Goal: Task Accomplishment & Management: Complete application form

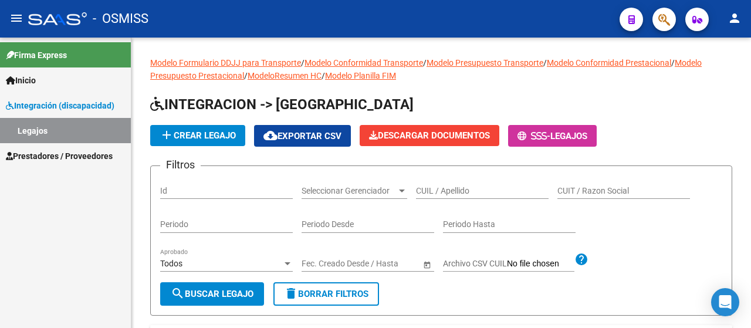
click at [47, 156] on span "Prestadores / Proveedores" at bounding box center [59, 156] width 107 height 13
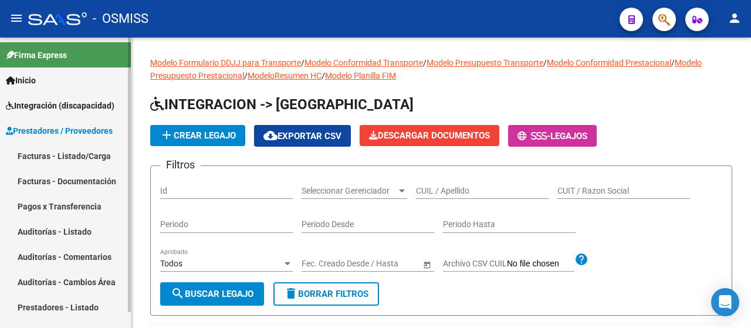
click at [62, 154] on link "Facturas - Listado/Carga" at bounding box center [65, 155] width 131 height 25
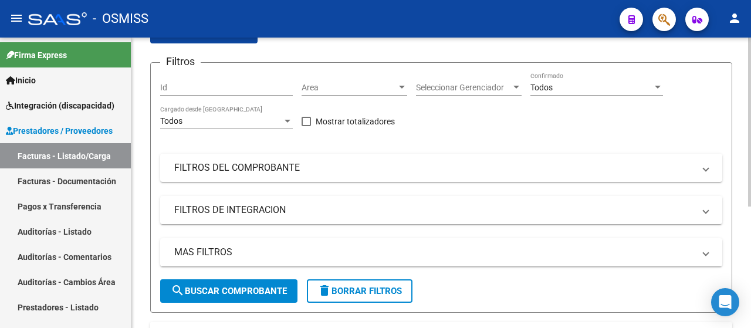
scroll to position [117, 0]
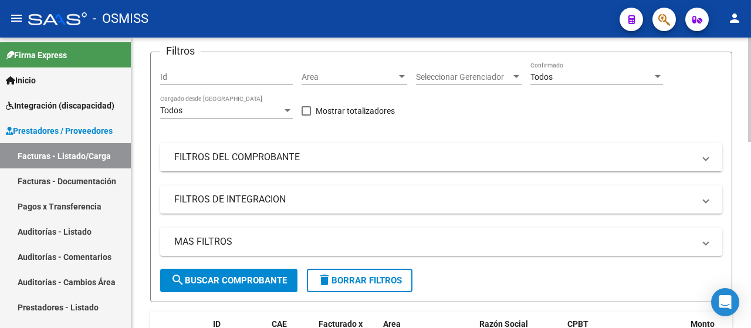
click at [454, 163] on mat-expansion-panel-header "FILTROS DEL COMPROBANTE" at bounding box center [441, 157] width 562 height 28
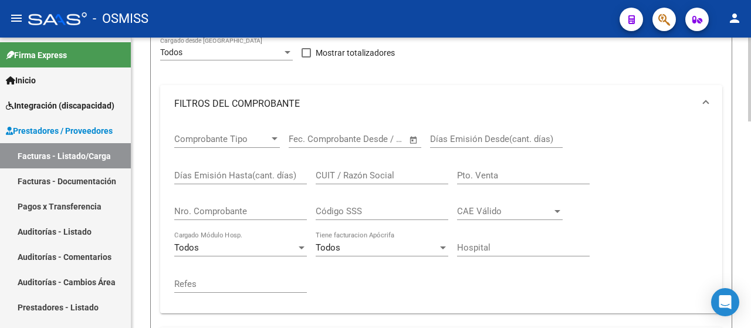
scroll to position [176, 0]
click at [363, 174] on input "CUIT / Razón Social" at bounding box center [382, 175] width 133 height 11
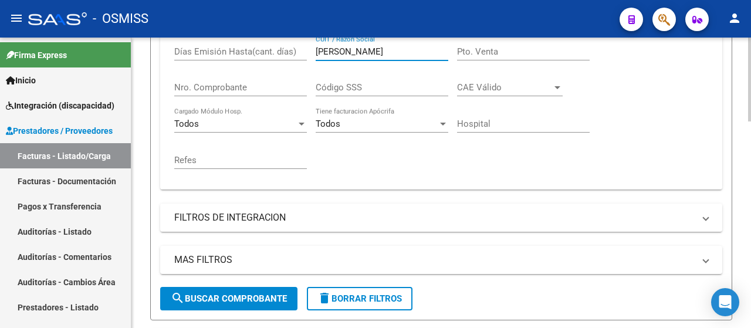
scroll to position [411, 0]
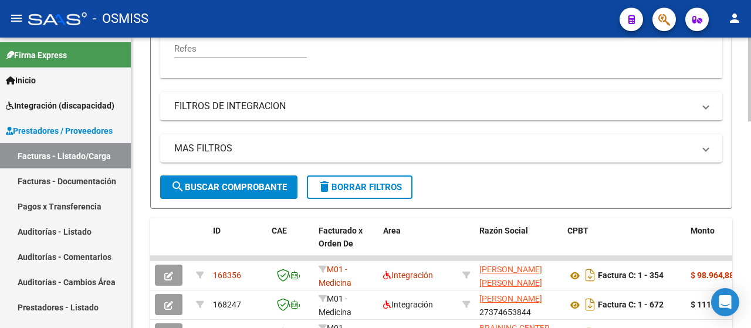
type input "[PERSON_NAME]"
click at [255, 184] on span "search Buscar Comprobante" at bounding box center [229, 187] width 116 height 11
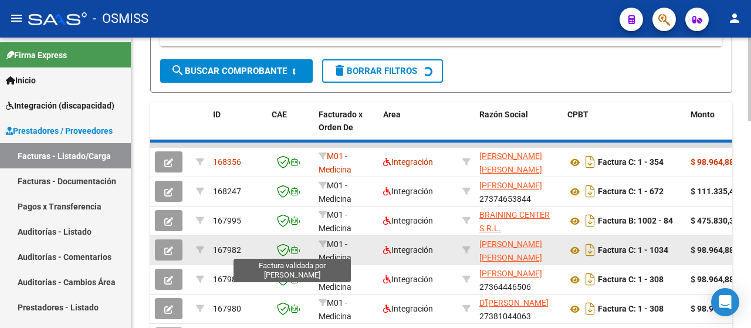
scroll to position [528, 0]
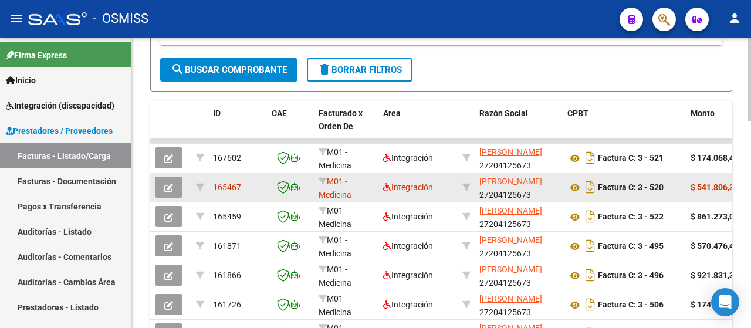
click at [174, 191] on button "button" at bounding box center [169, 187] width 28 height 21
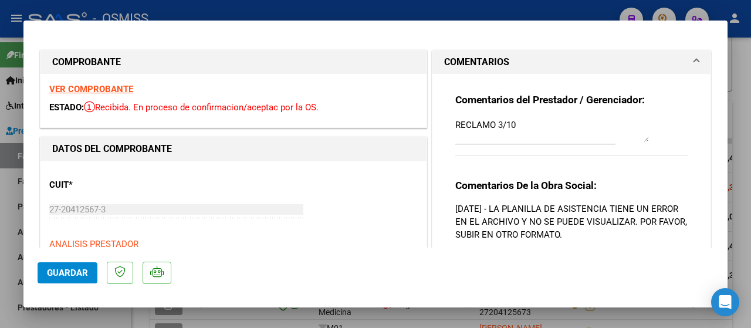
click at [544, 136] on textarea "RECLAMO 3/10" at bounding box center [552, 130] width 194 height 23
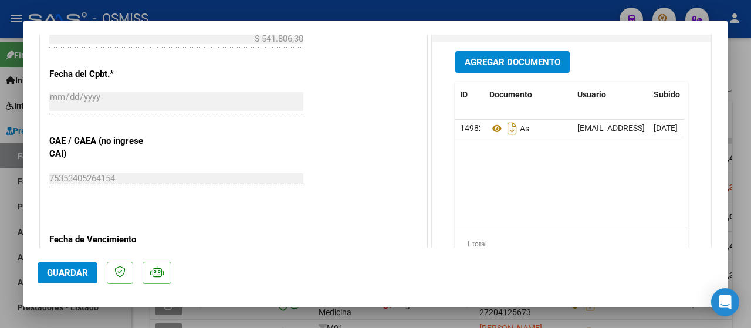
scroll to position [646, 0]
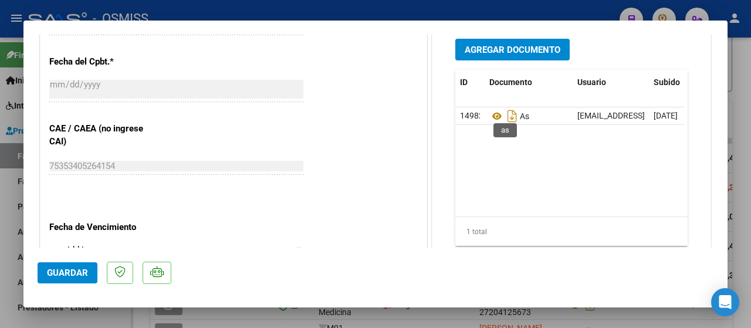
type textarea "RECLAMO 3/10 subo planila"
click at [520, 53] on button "Agregar Documento" at bounding box center [512, 50] width 114 height 22
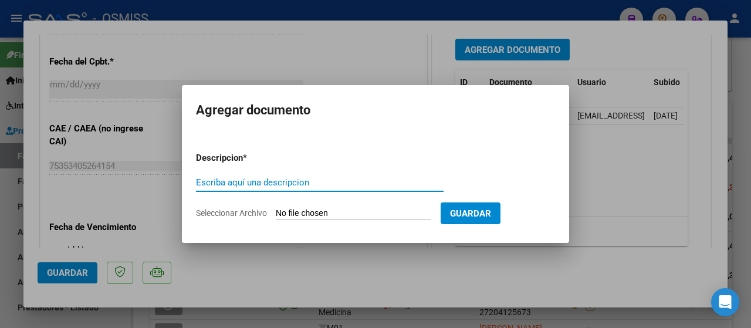
click at [326, 215] on input "Seleccionar Archivo" at bounding box center [354, 213] width 156 height 11
click at [338, 217] on input "Seleccionar Archivo" at bounding box center [354, 213] width 156 height 11
type input "C:\fakepath\PLANILLAA DE [PERSON_NAME][GEOGRAPHIC_DATA] Y ESCUELA.pdf"
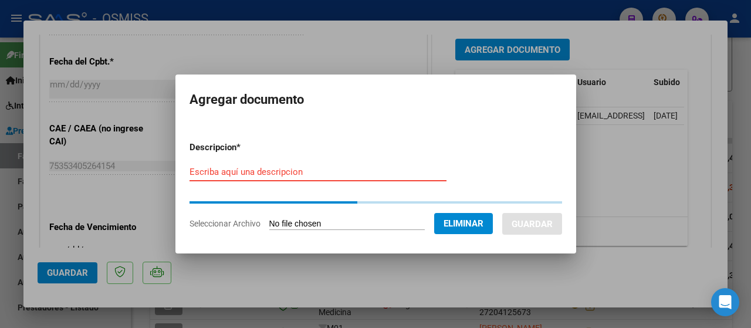
click at [221, 168] on input "Escriba aquí una descripcion" at bounding box center [318, 172] width 257 height 11
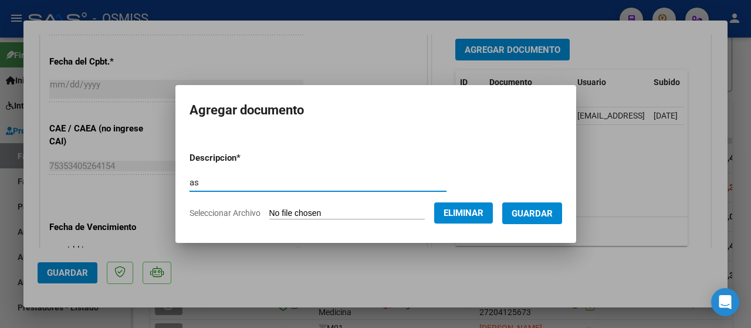
type input "as"
click at [550, 221] on button "Guardar" at bounding box center [532, 213] width 60 height 22
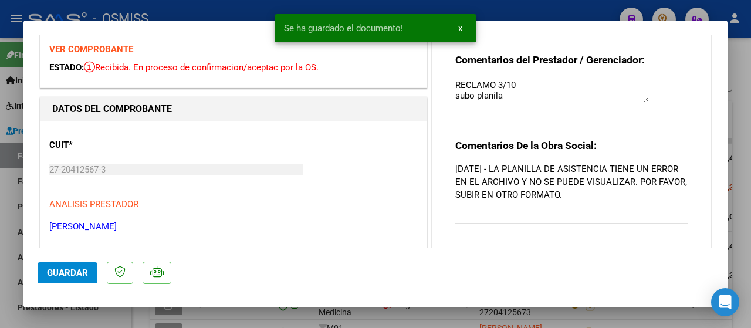
scroll to position [0, 0]
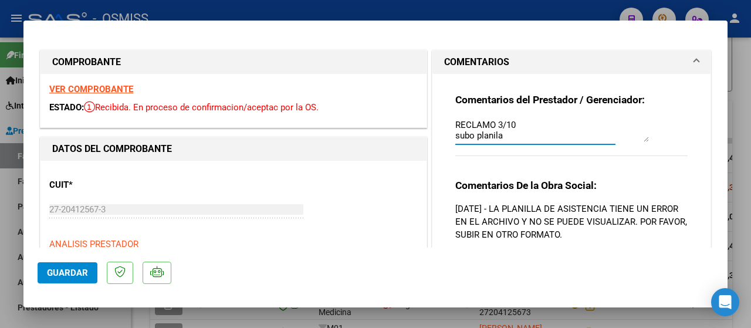
click at [551, 133] on textarea "RECLAMO 3/10 subo planila" at bounding box center [552, 130] width 194 height 23
type textarea "RECLAMO 3/10 subo planila 06/10"
click at [60, 276] on span "Guardar" at bounding box center [67, 273] width 41 height 11
type input "$ 0,00"
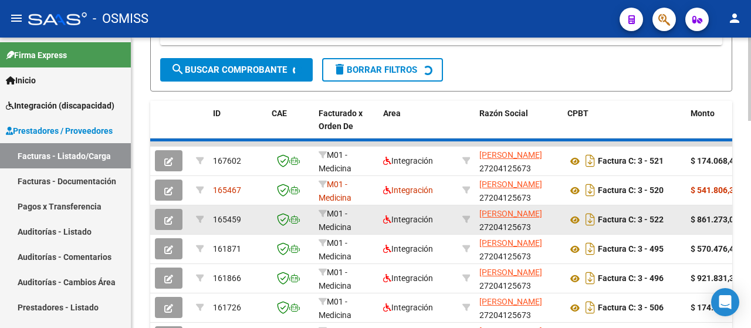
scroll to position [528, 0]
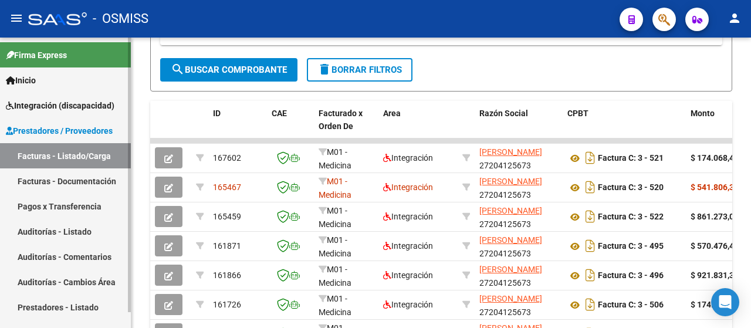
click at [65, 129] on span "Prestadores / Proveedores" at bounding box center [59, 130] width 107 height 13
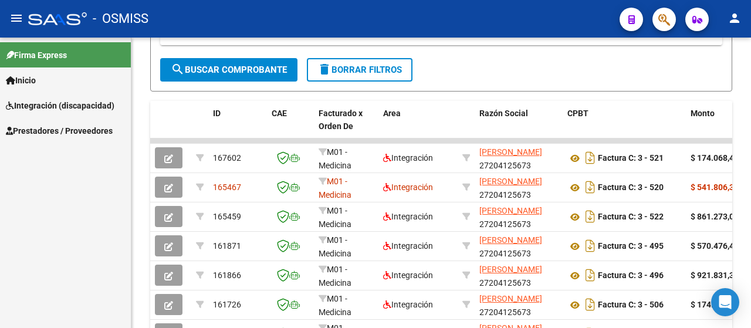
click at [80, 133] on span "Prestadores / Proveedores" at bounding box center [59, 130] width 107 height 13
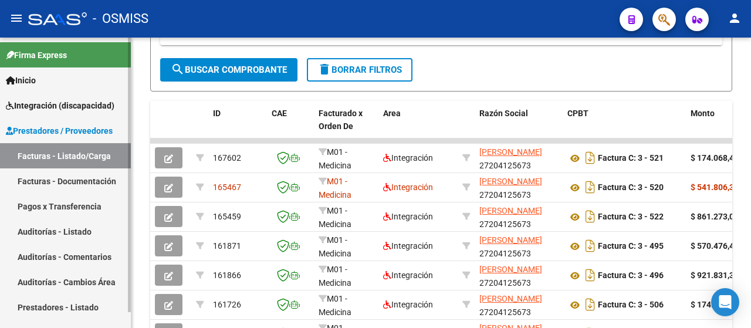
click at [72, 157] on link "Facturas - Listado/Carga" at bounding box center [65, 155] width 131 height 25
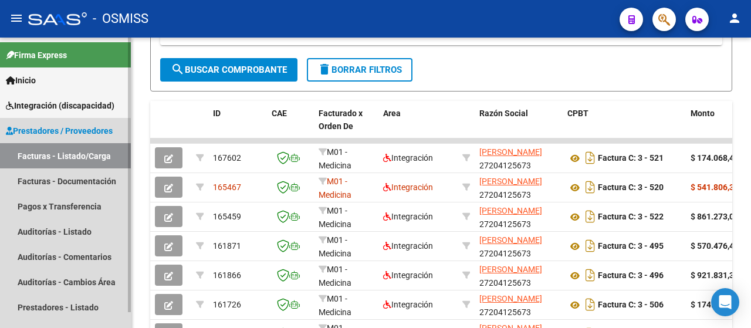
click at [73, 156] on link "Facturas - Listado/Carga" at bounding box center [65, 155] width 131 height 25
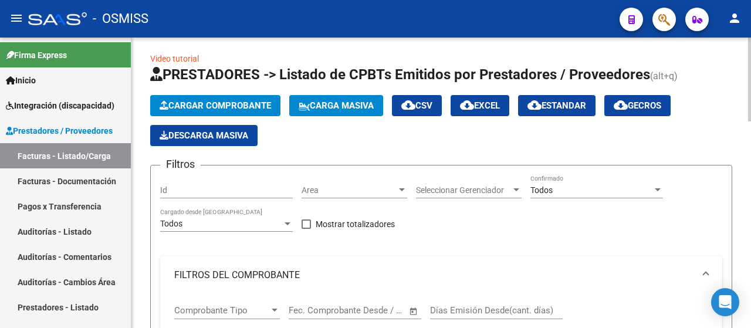
scroll to position [0, 0]
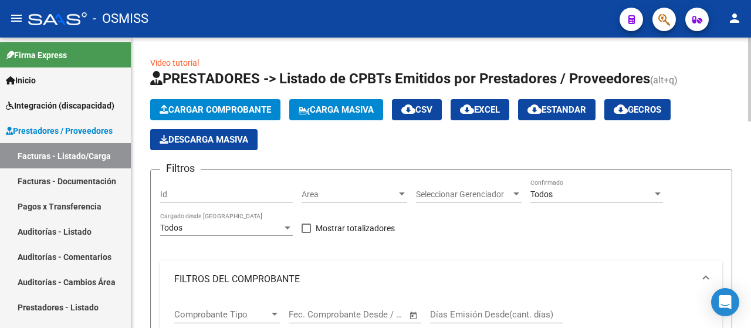
click at [232, 107] on span "Cargar Comprobante" at bounding box center [216, 109] width 112 height 11
click at [232, 109] on span "Cargar Comprobante" at bounding box center [216, 109] width 112 height 11
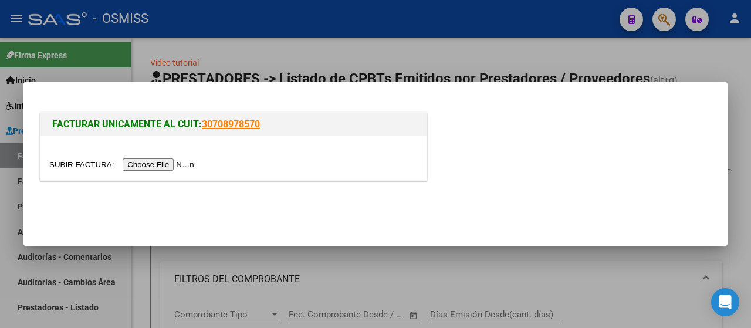
click at [164, 165] on input "file" at bounding box center [123, 164] width 148 height 12
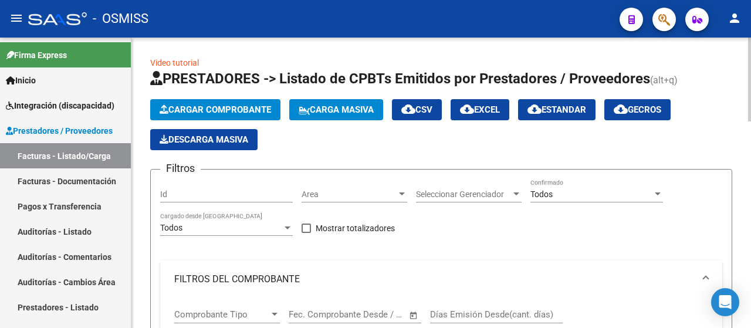
click at [350, 106] on span "Carga Masiva" at bounding box center [336, 109] width 75 height 11
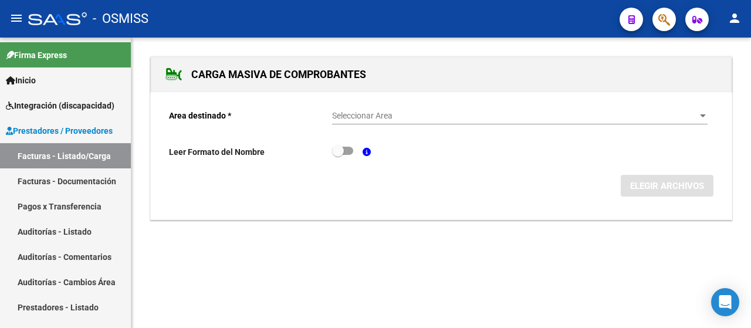
click at [700, 113] on div at bounding box center [703, 116] width 11 height 9
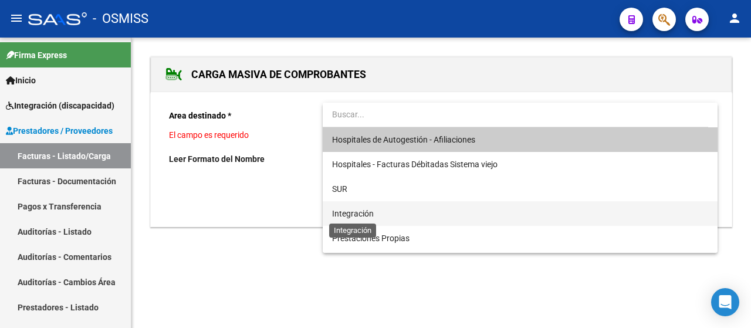
click at [366, 215] on span "Integración" at bounding box center [353, 213] width 42 height 9
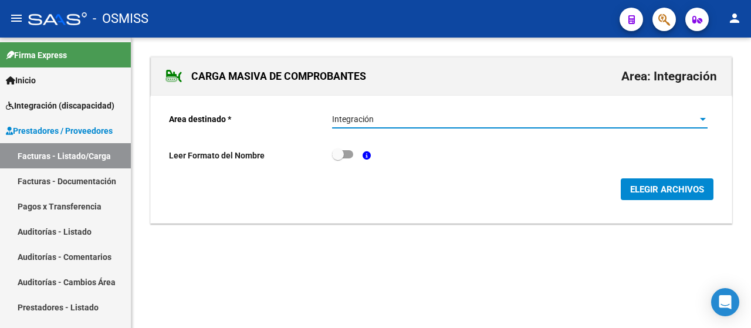
click at [664, 191] on span "ELEGIR ARCHIVOS" at bounding box center [667, 189] width 74 height 11
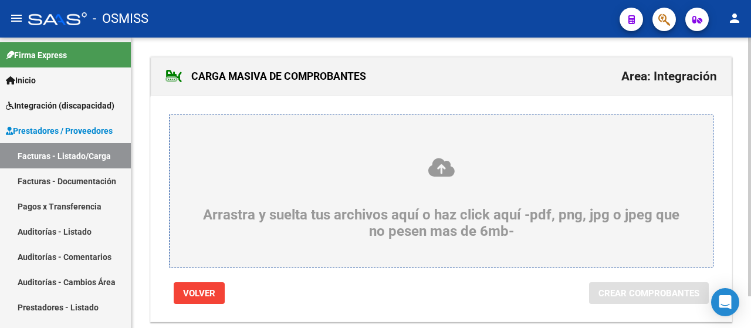
click at [351, 217] on div "Arrastra y suelta tus archivos aquí o haz click aquí -pdf, png, jpg o jpeg que …" at bounding box center [441, 198] width 487 height 83
click at [0, 0] on input "Arrastra y suelta tus archivos aquí o haz click aquí -pdf, png, jpg o jpeg que …" at bounding box center [0, 0] width 0 height 0
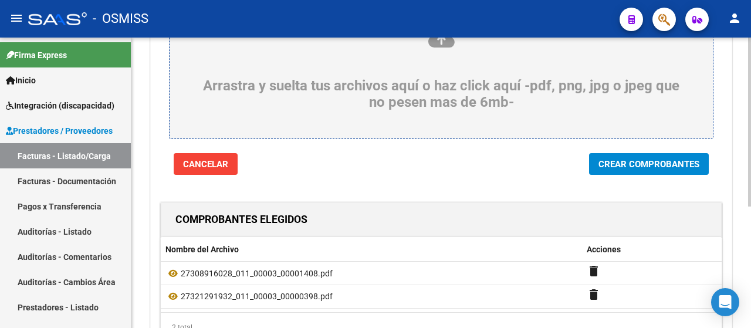
scroll to position [176, 0]
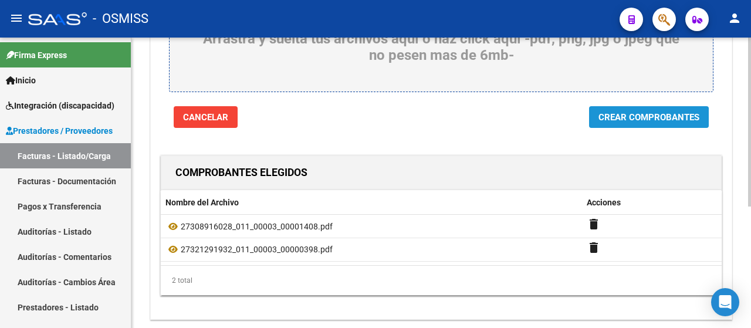
click at [639, 122] on button "Crear Comprobantes" at bounding box center [649, 117] width 120 height 22
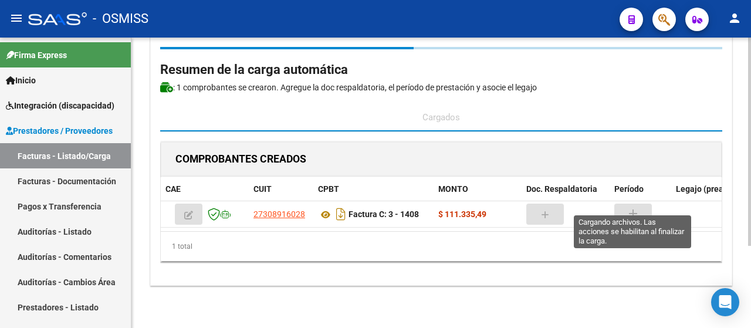
scroll to position [70, 0]
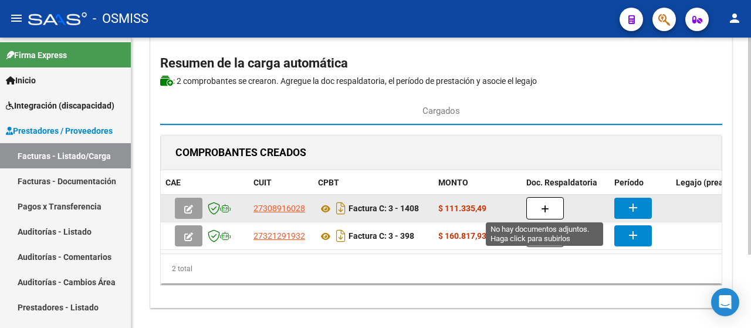
click at [543, 207] on icon "button" at bounding box center [545, 209] width 8 height 9
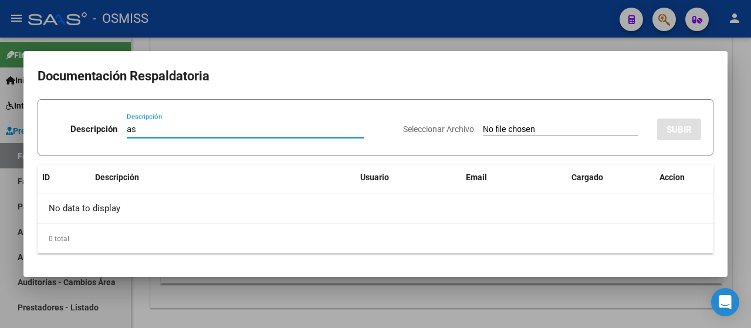
type input "as"
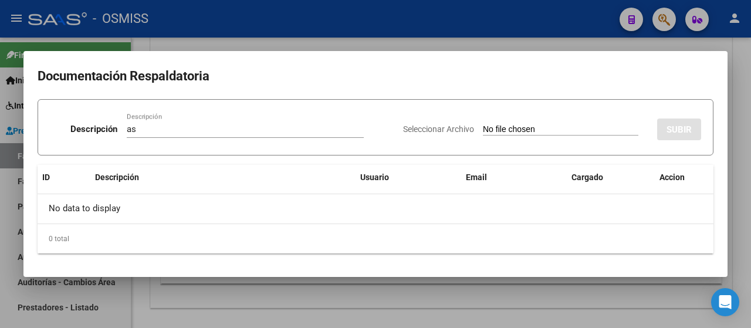
click at [499, 133] on input "Seleccionar Archivo" at bounding box center [561, 129] width 156 height 11
type input "C:\fakepath\planilla [PERSON_NAME] [DATE].pdf"
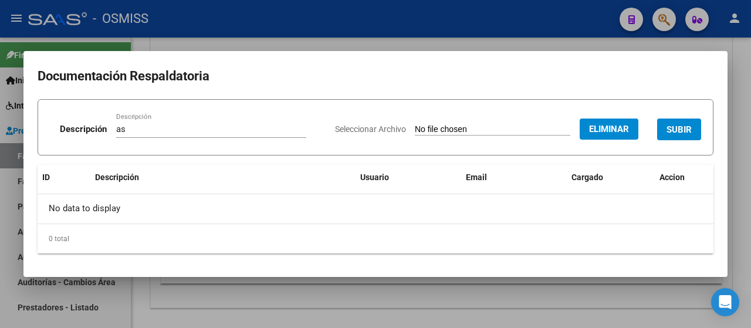
click at [691, 131] on span "SUBIR" at bounding box center [679, 129] width 25 height 11
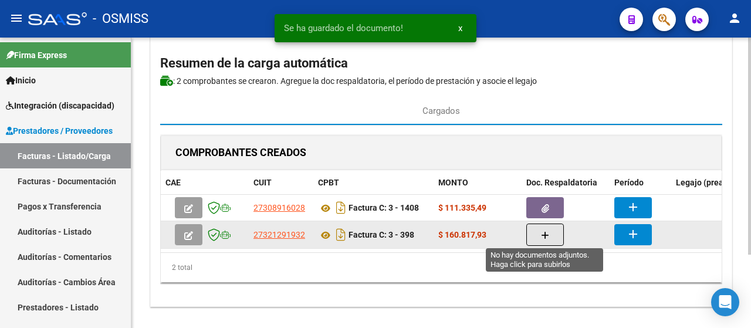
click at [548, 235] on icon "button" at bounding box center [545, 235] width 8 height 9
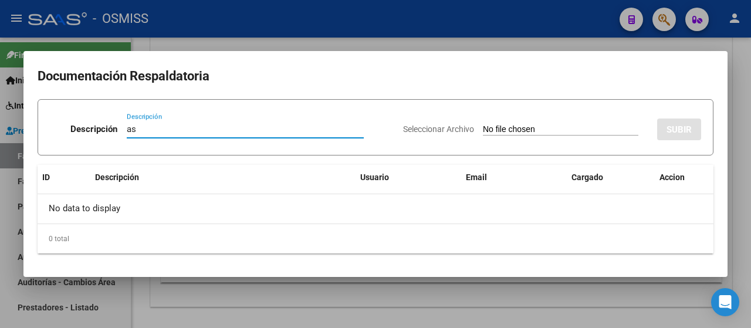
type input "as"
click at [543, 130] on input "Seleccionar Archivo" at bounding box center [561, 129] width 156 height 11
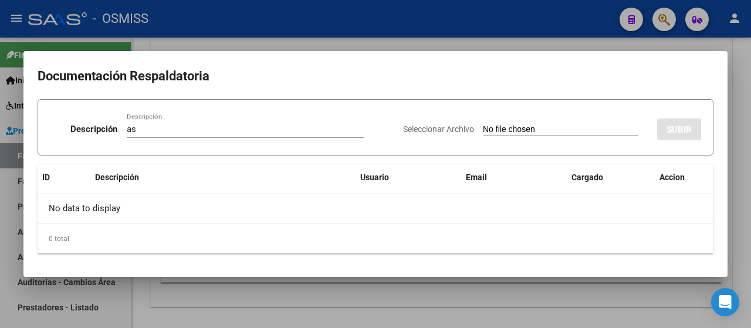
type input "C:\fakepath\ASISTENCIA ZURBRIGU-[PERSON_NAME] [DATE].pdf"
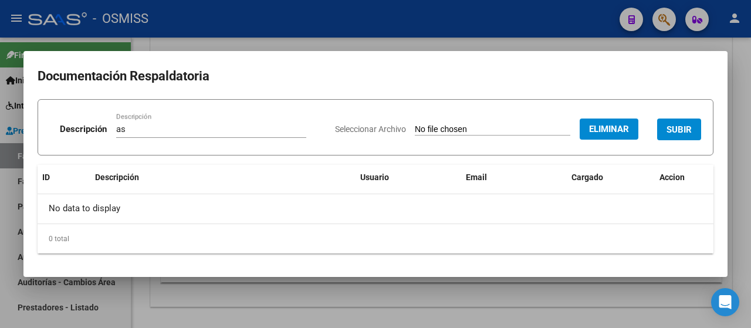
click at [680, 131] on span "SUBIR" at bounding box center [679, 129] width 25 height 11
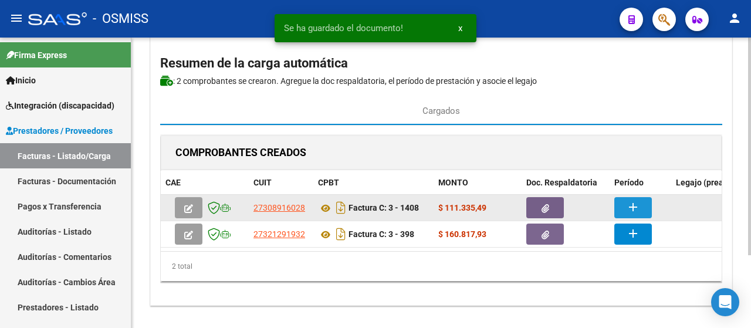
click at [631, 202] on mat-icon "add" at bounding box center [633, 207] width 14 height 14
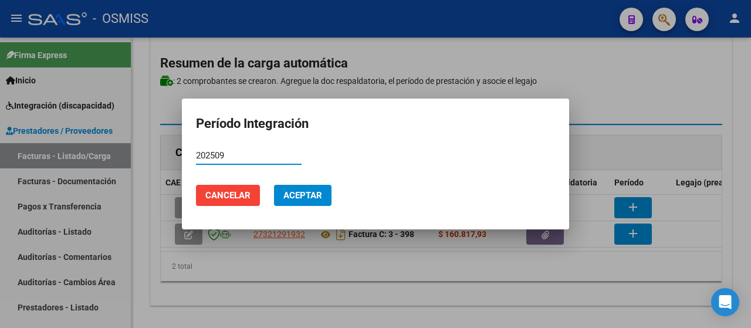
type input "202509"
click at [296, 193] on span "Aceptar" at bounding box center [302, 195] width 39 height 11
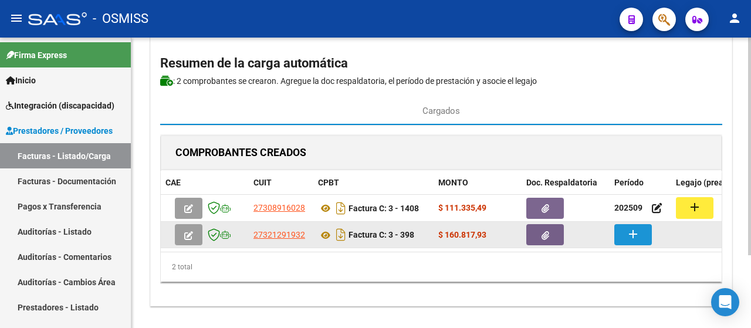
click at [625, 234] on button "add" at bounding box center [633, 234] width 38 height 21
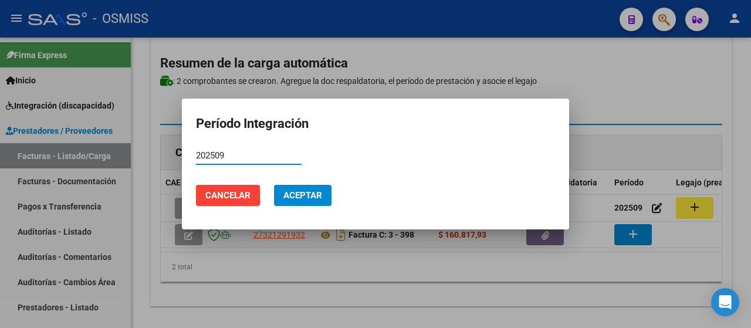
type input "202509"
click at [313, 195] on span "Aceptar" at bounding box center [302, 195] width 39 height 11
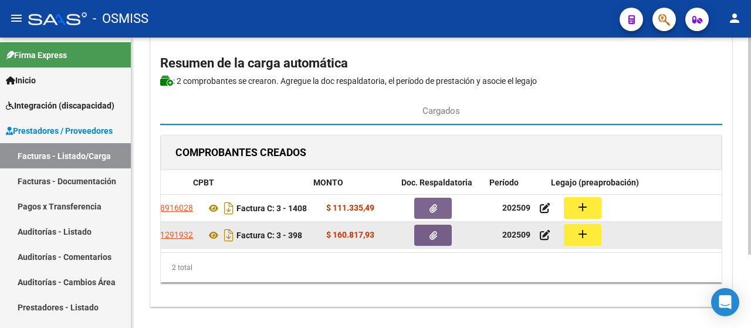
scroll to position [0, 124]
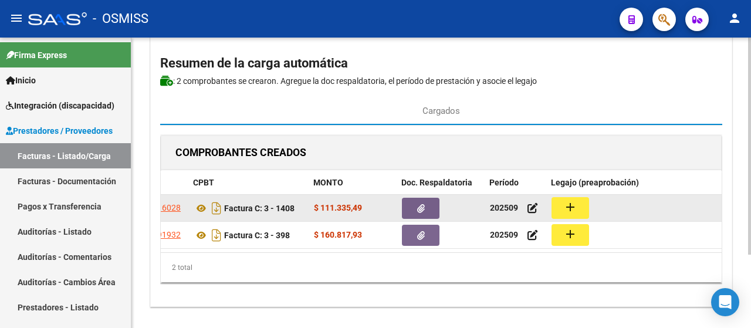
click at [553, 208] on button "add" at bounding box center [571, 208] width 38 height 22
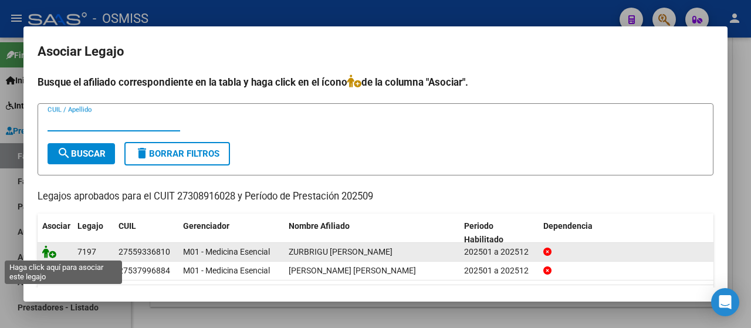
click at [47, 251] on icon at bounding box center [49, 251] width 14 height 13
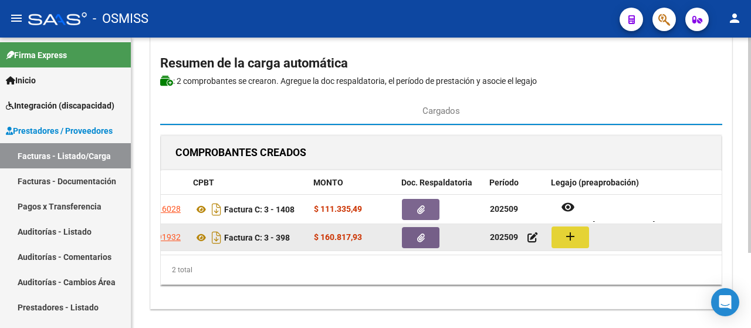
click at [575, 235] on mat-icon "add" at bounding box center [570, 236] width 14 height 14
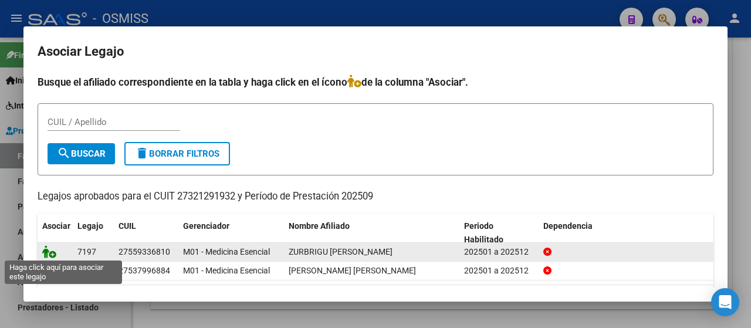
click at [49, 248] on icon at bounding box center [49, 251] width 14 height 13
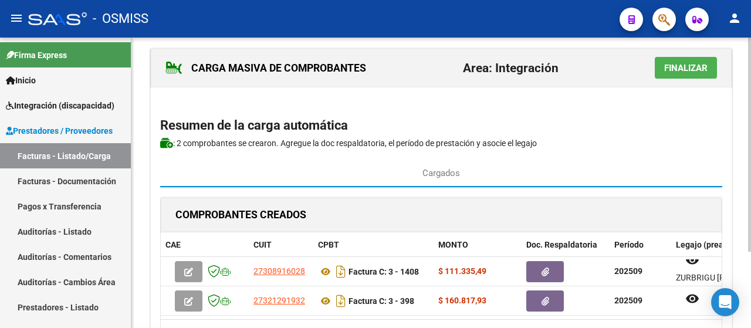
scroll to position [0, 0]
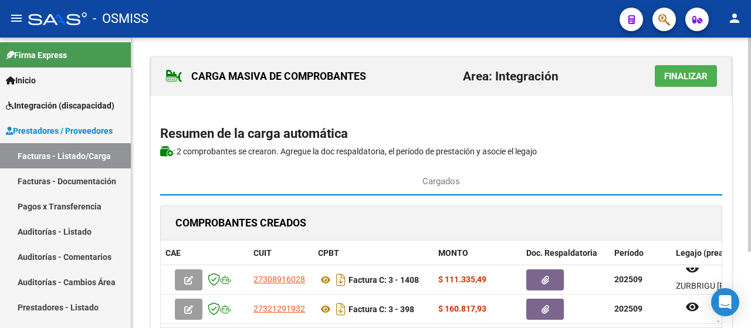
click at [747, 36] on div "menu - OSMISS person Firma Express Inicio Instructivos Contacto OS Integración …" at bounding box center [375, 164] width 751 height 328
click at [682, 78] on span "Finalizar" at bounding box center [685, 76] width 43 height 11
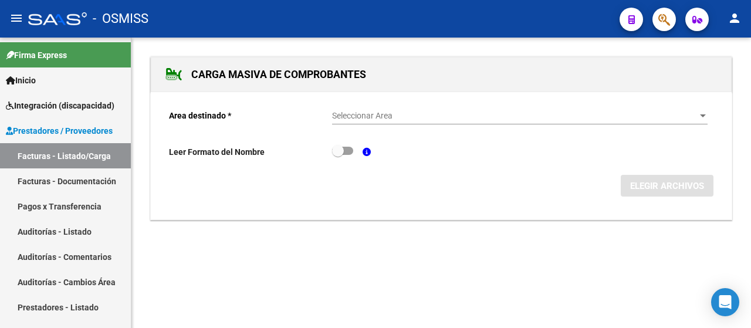
click at [706, 116] on div at bounding box center [703, 116] width 11 height 9
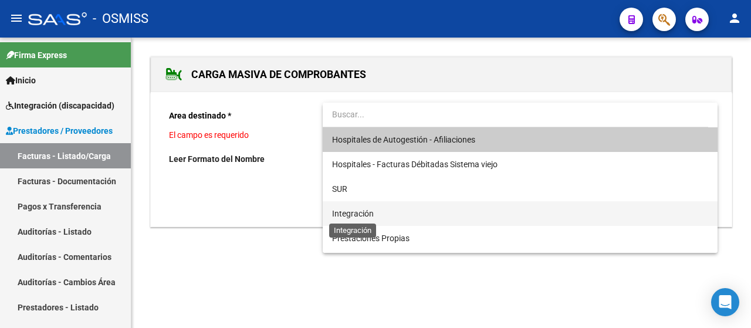
click at [344, 214] on span "Integración" at bounding box center [353, 213] width 42 height 9
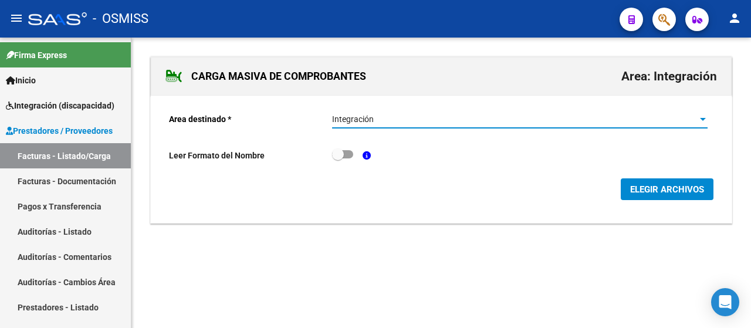
click at [692, 192] on span "ELEGIR ARCHIVOS" at bounding box center [667, 189] width 74 height 11
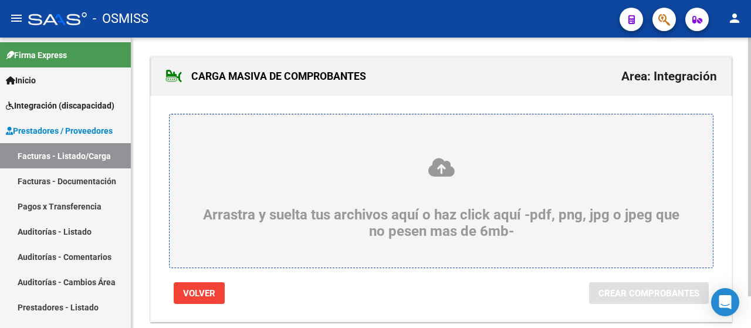
click at [318, 175] on icon at bounding box center [441, 168] width 487 height 22
click at [0, 0] on input "Arrastra y suelta tus archivos aquí o haz click aquí -pdf, png, jpg o jpeg que …" at bounding box center [0, 0] width 0 height 0
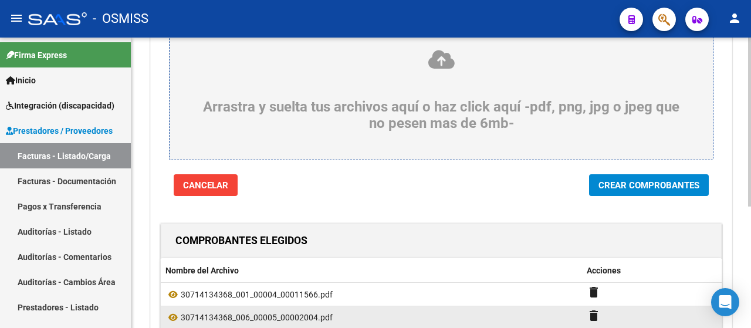
scroll to position [176, 0]
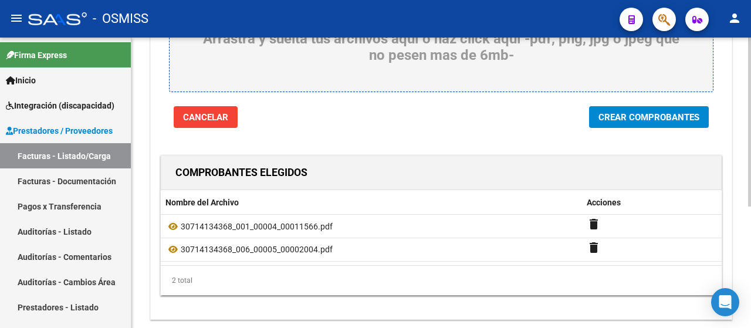
click at [640, 118] on span "Crear Comprobantes" at bounding box center [649, 117] width 101 height 11
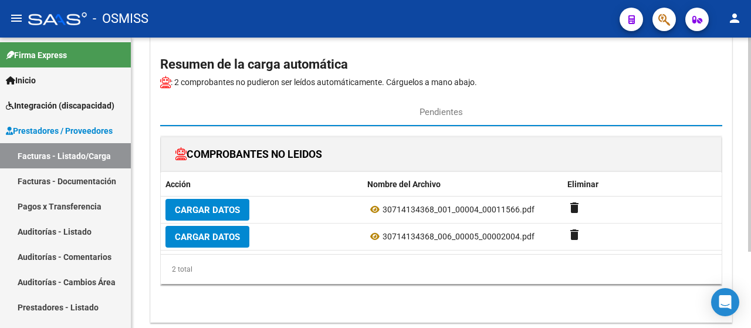
scroll to position [44, 0]
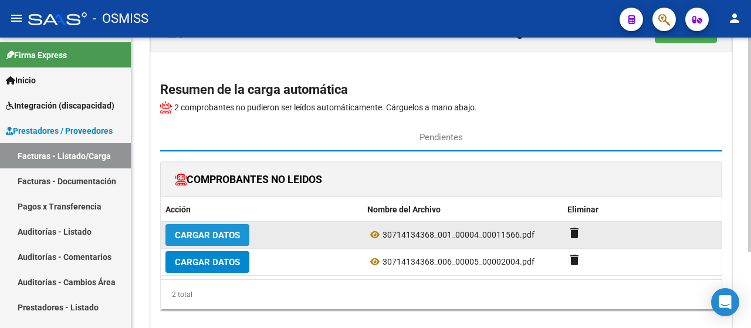
click at [235, 234] on span "Cargar Datos" at bounding box center [207, 235] width 65 height 11
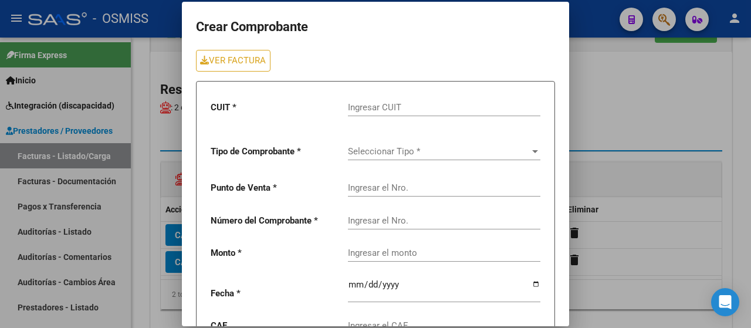
click at [376, 109] on input "Ingresar CUIT" at bounding box center [444, 107] width 192 height 11
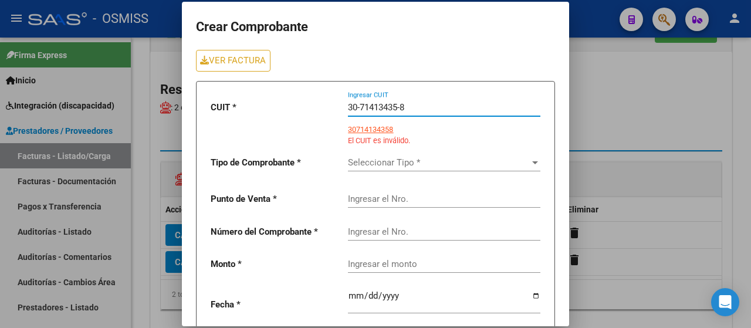
click at [359, 110] on input "30-71413435-8" at bounding box center [444, 107] width 192 height 11
click at [359, 105] on input "30-71413435-8" at bounding box center [444, 107] width 192 height 11
click at [418, 107] on input "30-71413435-8" at bounding box center [444, 107] width 192 height 11
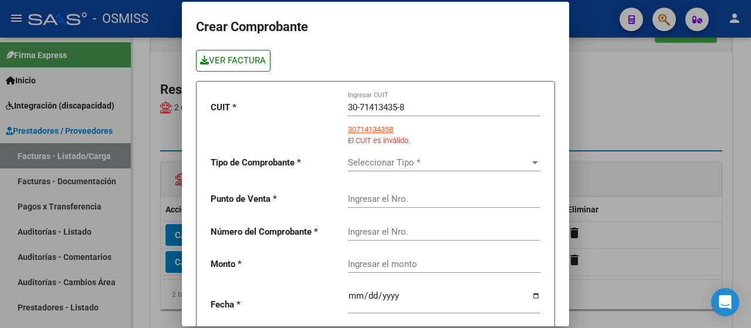
click at [237, 60] on link "VER FACTURA" at bounding box center [233, 61] width 75 height 22
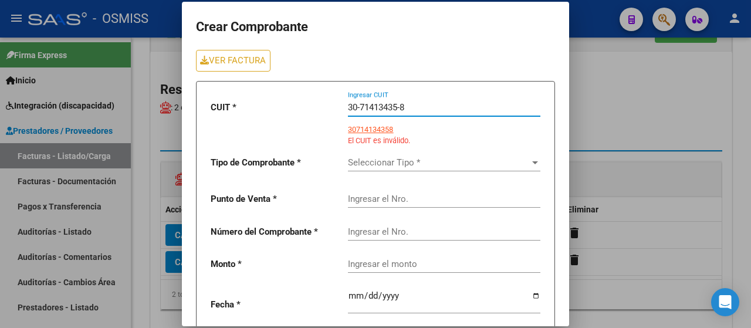
click at [433, 106] on input "30-71413435-8" at bounding box center [444, 107] width 192 height 11
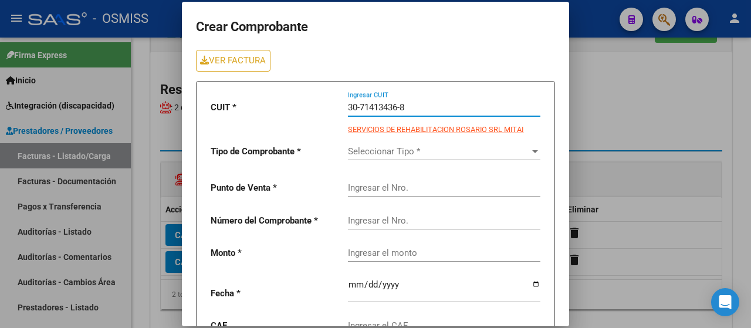
type input "30-71413436-8"
click at [410, 148] on span "Seleccionar Tipo *" at bounding box center [439, 151] width 182 height 11
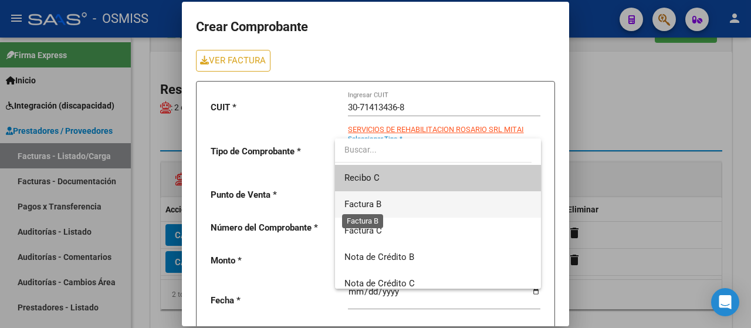
click at [371, 200] on span "Factura B" at bounding box center [362, 204] width 37 height 11
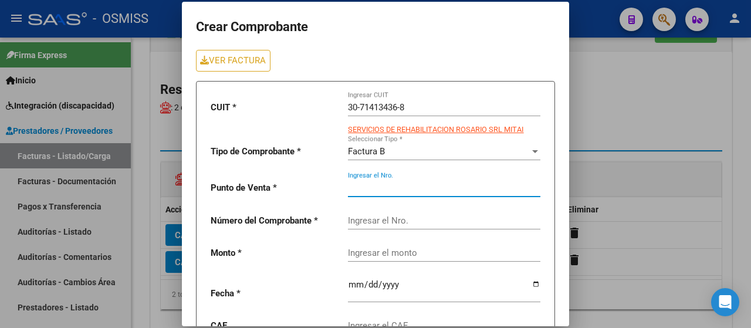
click at [357, 187] on input "Ingresar el Nro." at bounding box center [444, 188] width 192 height 11
type input "4"
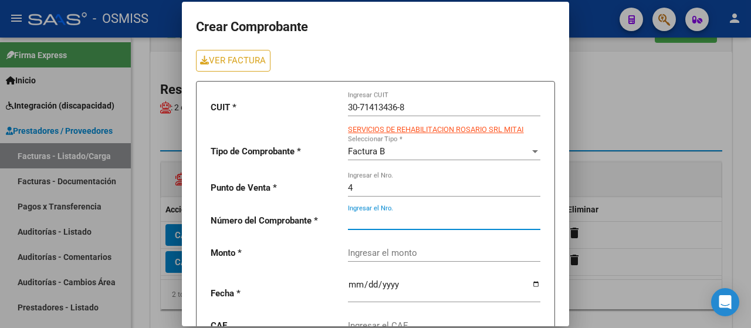
click at [366, 224] on input "Ingresar el Nro." at bounding box center [444, 220] width 192 height 11
type input "11566"
click at [394, 256] on input "Ingresar el monto" at bounding box center [444, 253] width 192 height 11
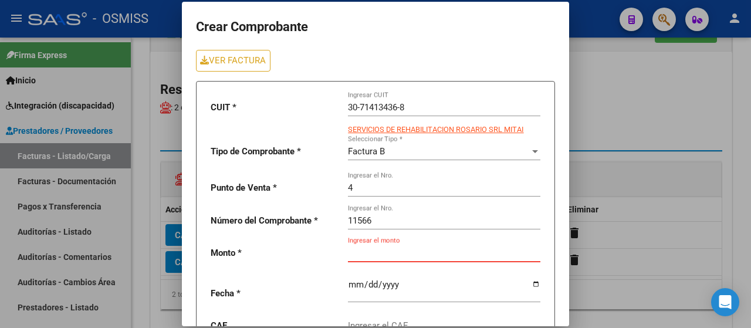
paste input "435376.56"
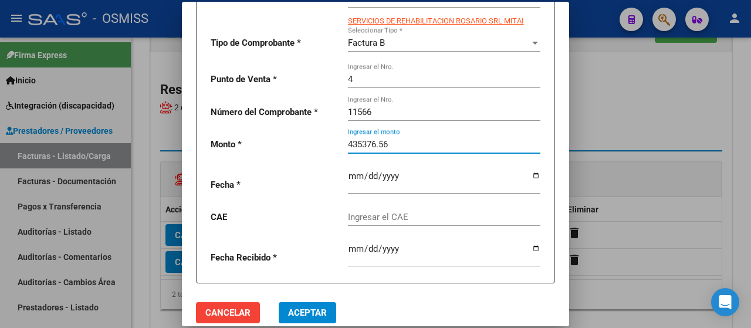
scroll to position [117, 0]
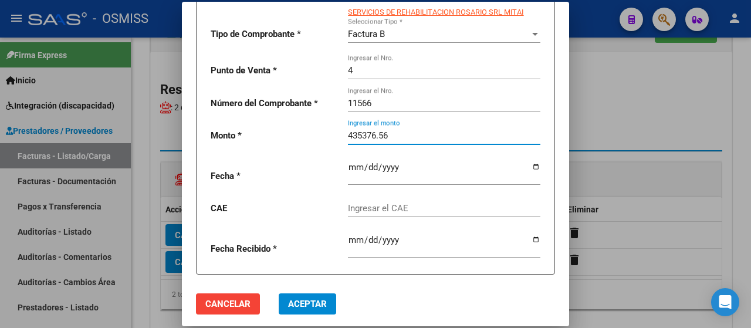
type input "435376.56"
click at [523, 171] on input "date" at bounding box center [444, 172] width 192 height 19
click at [531, 167] on input "date" at bounding box center [444, 172] width 192 height 19
type input "[DATE]"
click at [376, 214] on input "Ingresar el CAE" at bounding box center [444, 208] width 192 height 11
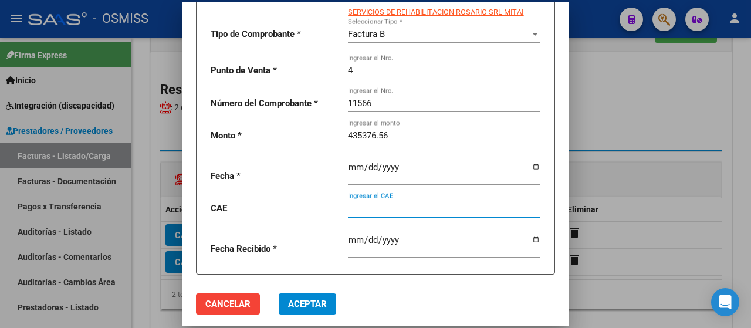
paste input "75408208699093"
type input "75408208699093"
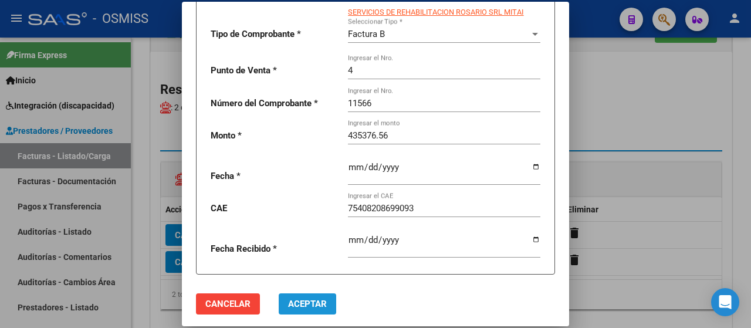
click at [309, 302] on span "Aceptar" at bounding box center [307, 304] width 39 height 11
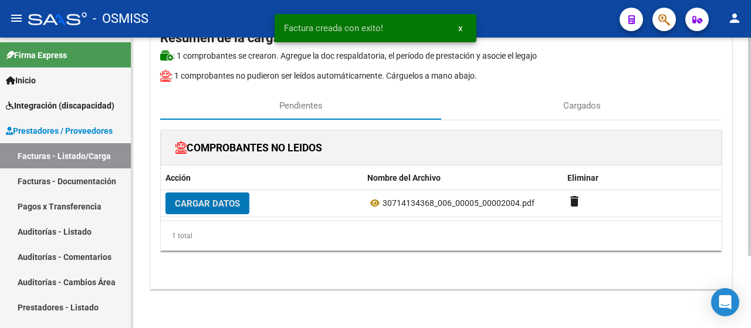
scroll to position [96, 0]
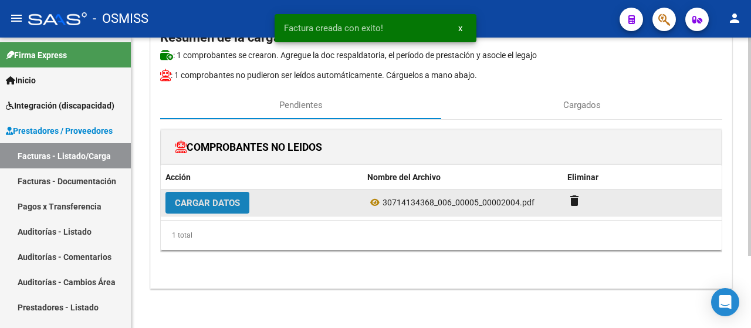
click at [201, 207] on button "Cargar Datos" at bounding box center [208, 203] width 84 height 22
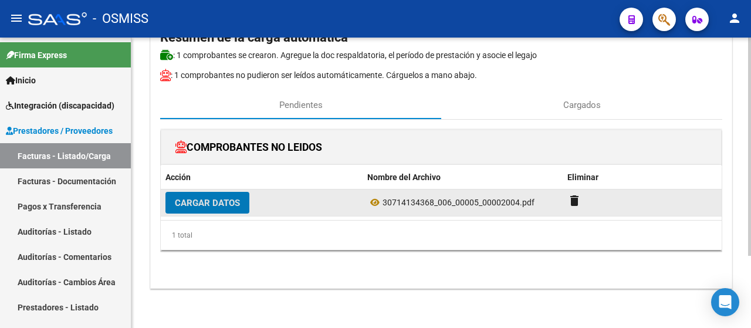
click at [217, 200] on span "Cargar Datos" at bounding box center [207, 203] width 65 height 11
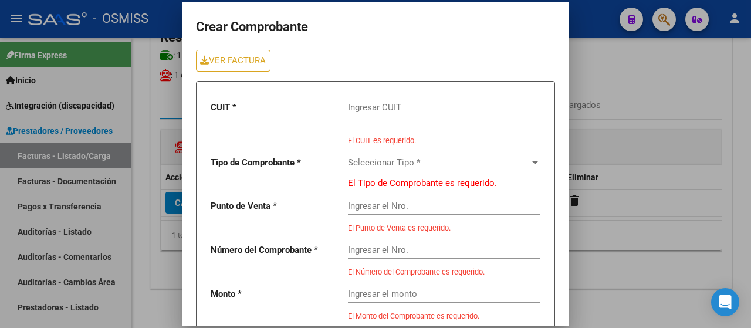
click at [376, 107] on input "Ingresar CUIT" at bounding box center [444, 107] width 192 height 11
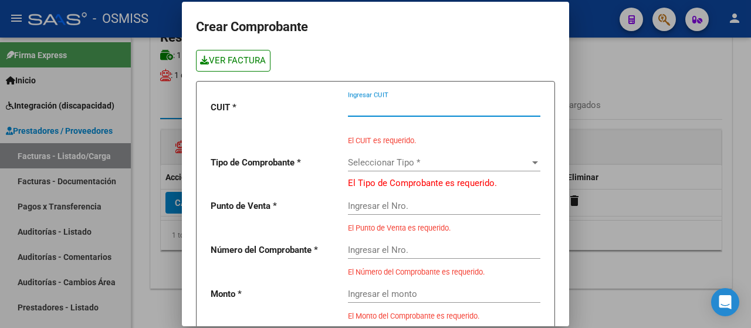
click at [224, 58] on link "VER FACTURA" at bounding box center [233, 61] width 75 height 22
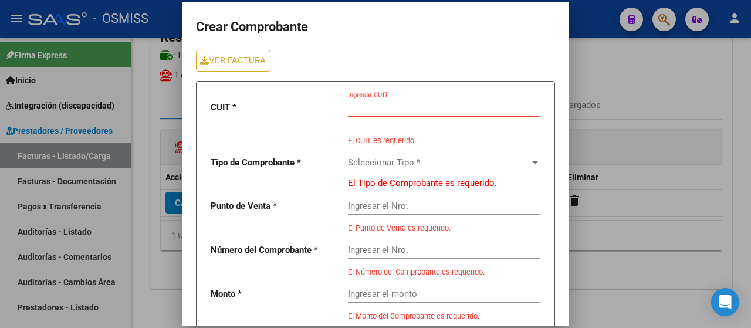
click at [353, 111] on input "Ingresar CUIT" at bounding box center [444, 107] width 192 height 11
type input "2"
click at [405, 107] on input "30-71414368" at bounding box center [444, 107] width 192 height 11
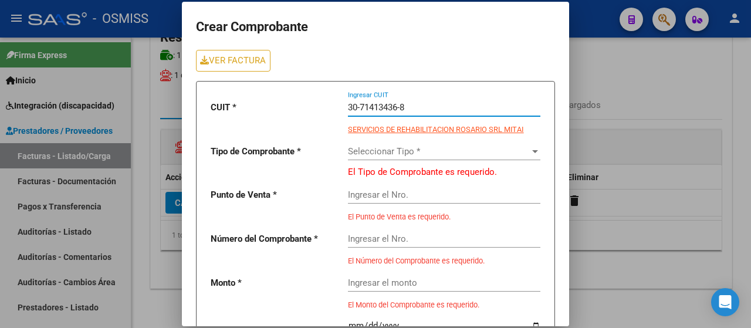
type input "30-71413436-8"
click at [373, 155] on span "Seleccionar Tipo *" at bounding box center [439, 151] width 182 height 11
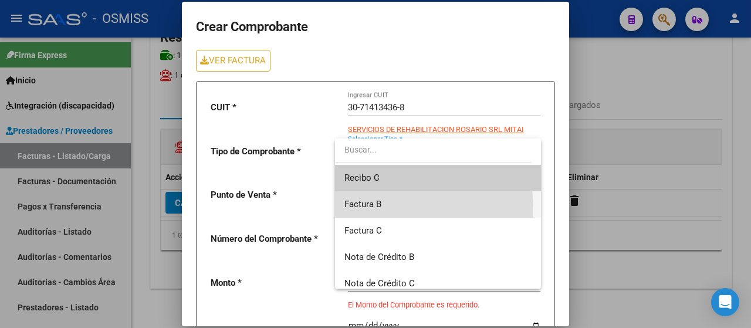
click at [362, 211] on span "Factura B" at bounding box center [437, 204] width 187 height 26
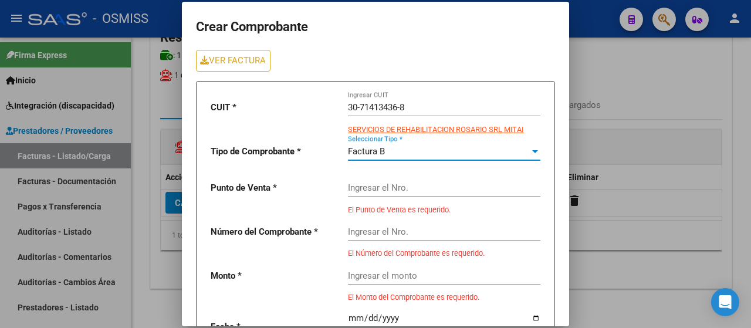
click at [366, 190] on input "Ingresar el Nro." at bounding box center [444, 188] width 192 height 11
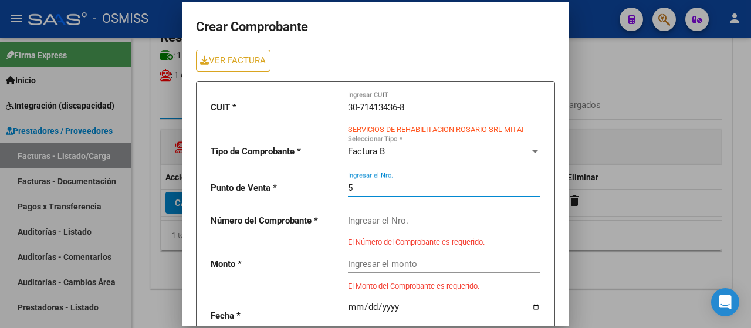
type input "5"
click at [380, 225] on input "Ingresar el Nro." at bounding box center [444, 220] width 192 height 11
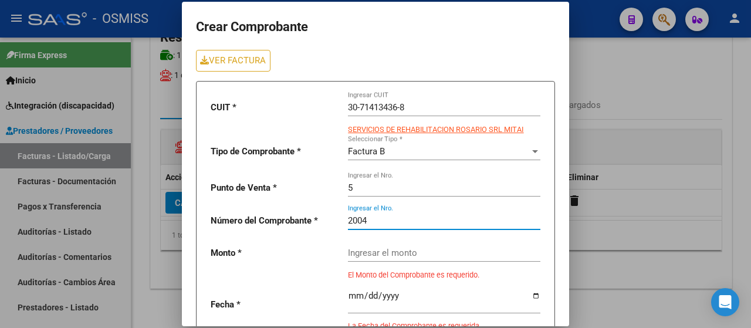
type input "2004"
click at [375, 254] on input "Ingresar el monto" at bounding box center [444, 253] width 192 height 11
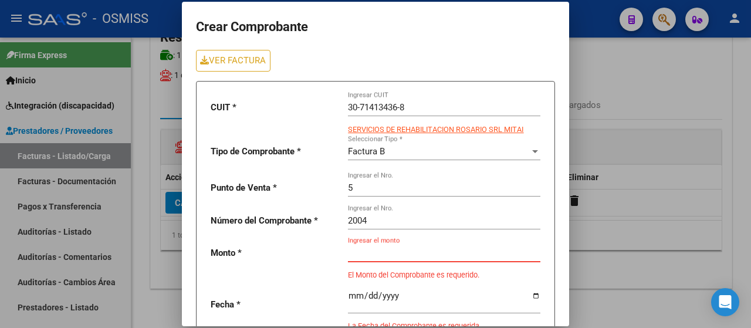
paste input "475830.36"
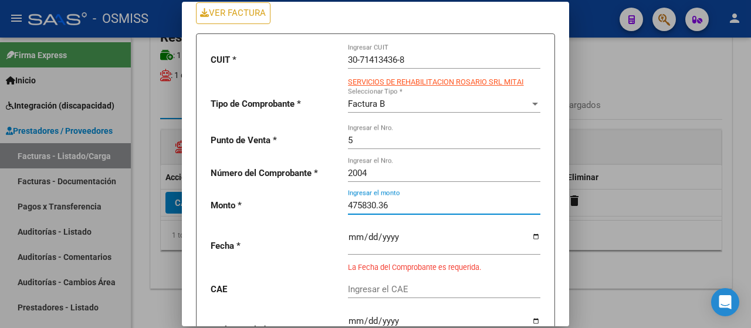
scroll to position [59, 0]
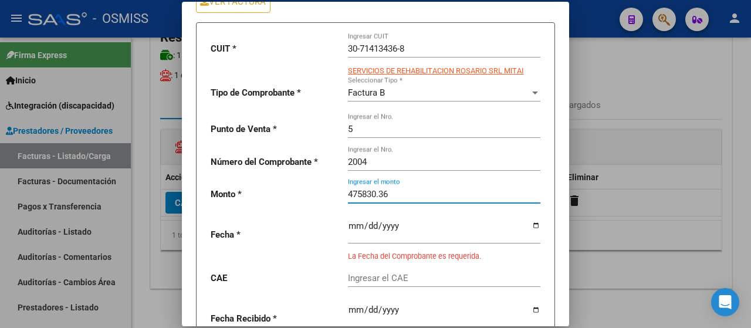
type input "475830.36"
click at [529, 231] on input "date" at bounding box center [444, 230] width 192 height 19
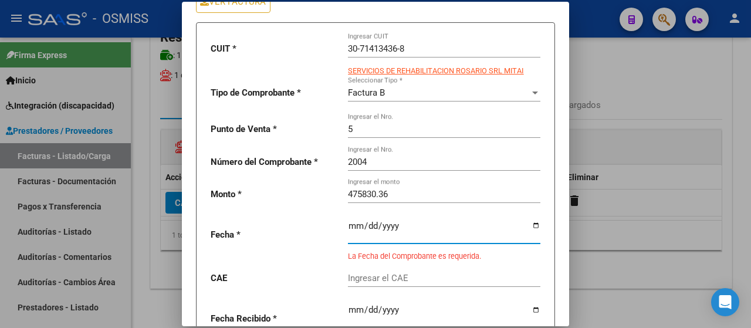
type input "[DATE]"
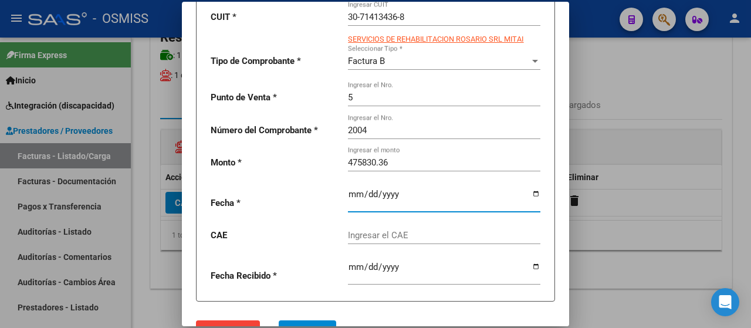
scroll to position [129, 0]
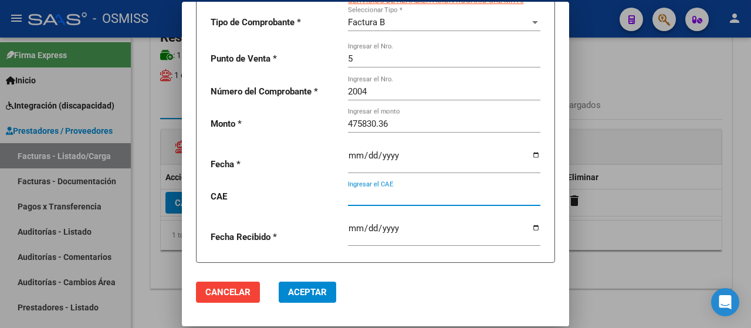
click at [397, 196] on input "Ingresar el CAE" at bounding box center [444, 196] width 192 height 11
paste input "75408161914099"
type input "75408161914099"
click at [315, 296] on span "Aceptar" at bounding box center [307, 292] width 39 height 11
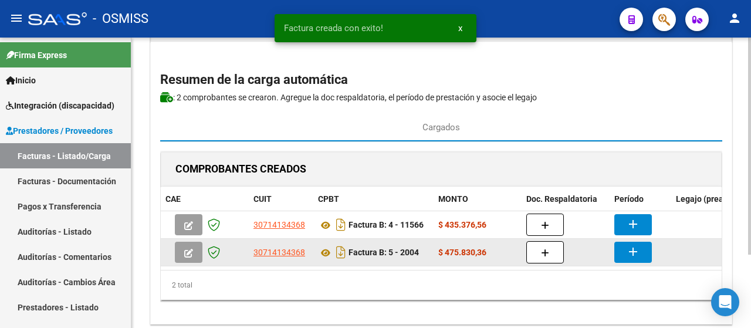
scroll to position [59, 0]
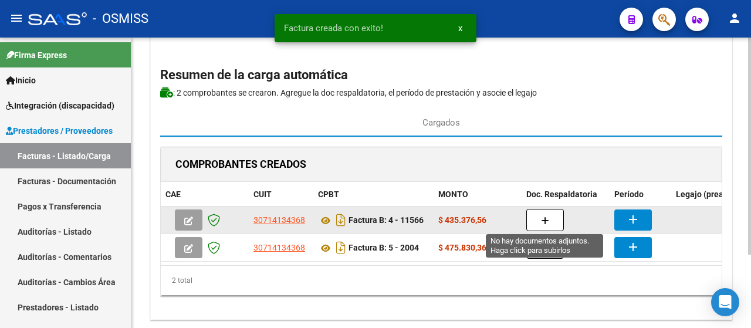
click at [544, 217] on icon "button" at bounding box center [545, 221] width 8 height 9
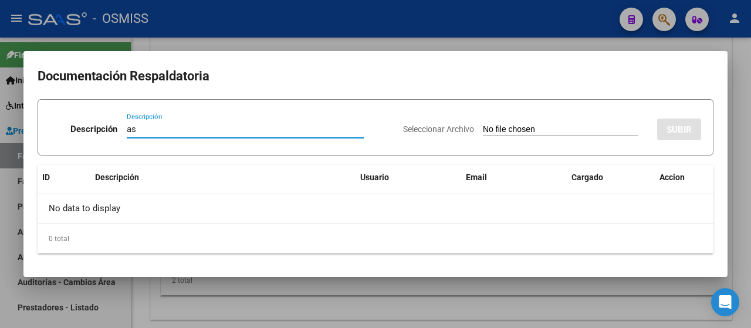
type input "as"
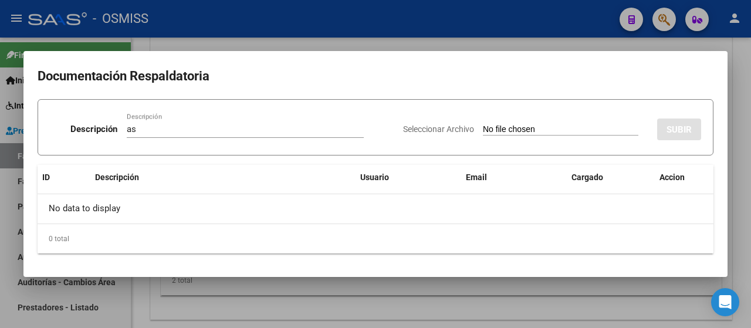
click at [549, 130] on input "Seleccionar Archivo" at bounding box center [561, 129] width 156 height 11
type input "C:\fakepath\[PERSON_NAME].pdf"
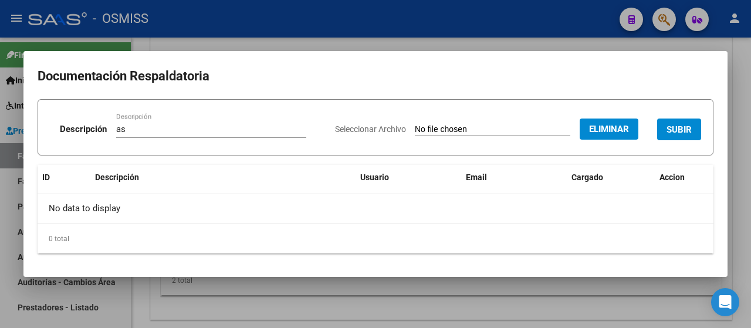
click at [678, 134] on span "SUBIR" at bounding box center [679, 129] width 25 height 11
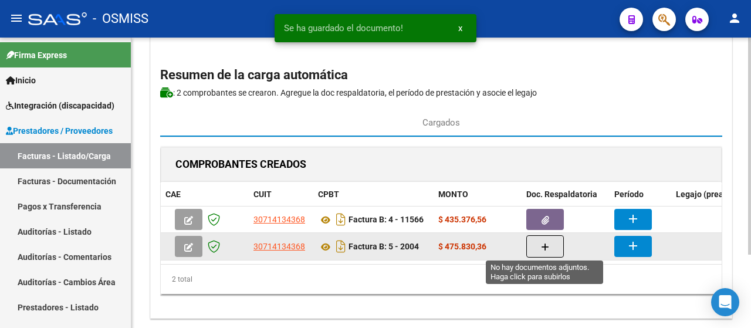
click at [537, 246] on button "button" at bounding box center [545, 246] width 38 height 22
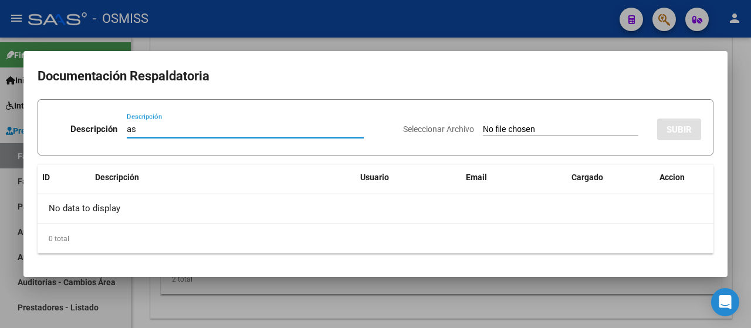
type input "as"
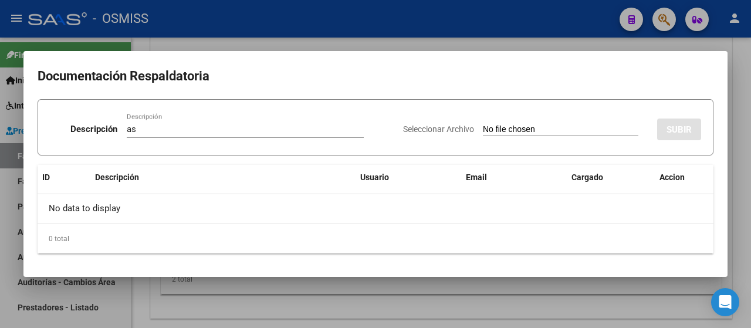
click at [513, 130] on input "Seleccionar Archivo" at bounding box center [561, 129] width 156 height 11
type input "C:\fakepath\[PERSON_NAME].pdf"
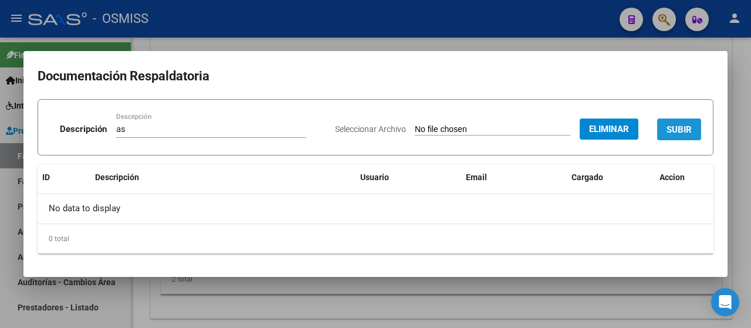
click at [683, 136] on button "SUBIR" at bounding box center [679, 130] width 44 height 22
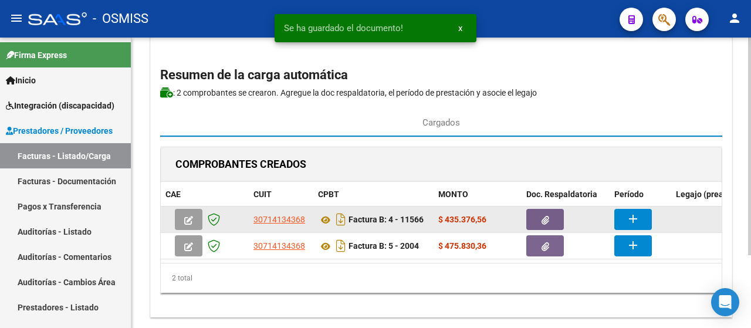
click at [639, 215] on mat-icon "add" at bounding box center [633, 219] width 14 height 14
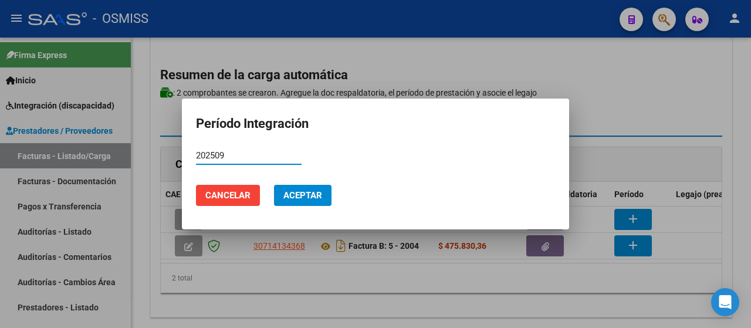
type input "202509"
click at [312, 200] on span "Aceptar" at bounding box center [302, 195] width 39 height 11
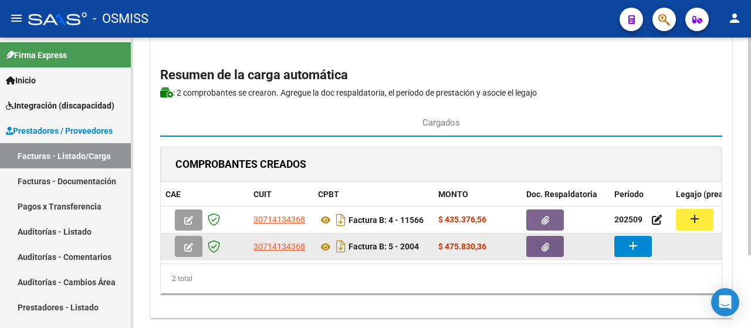
click at [644, 249] on button "add" at bounding box center [633, 246] width 38 height 21
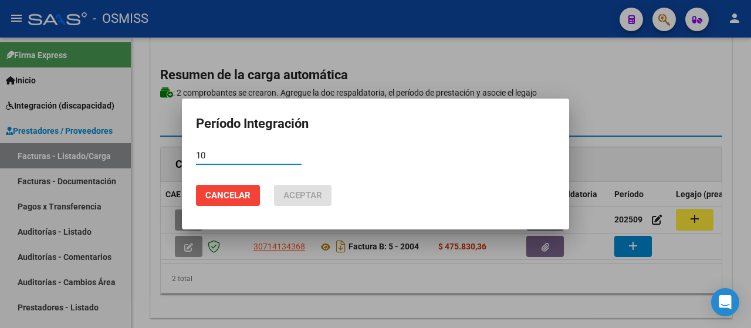
type input "1"
type input "202509"
click at [306, 192] on span "Aceptar" at bounding box center [302, 195] width 39 height 11
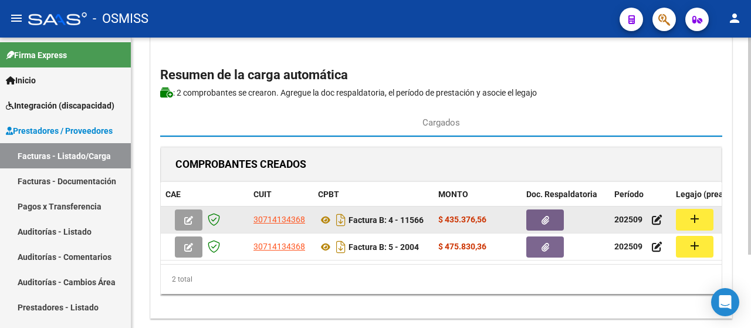
click at [701, 219] on mat-icon "add" at bounding box center [695, 219] width 14 height 14
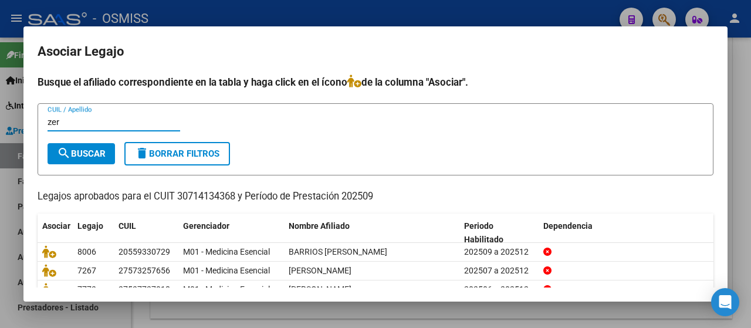
type input "zer"
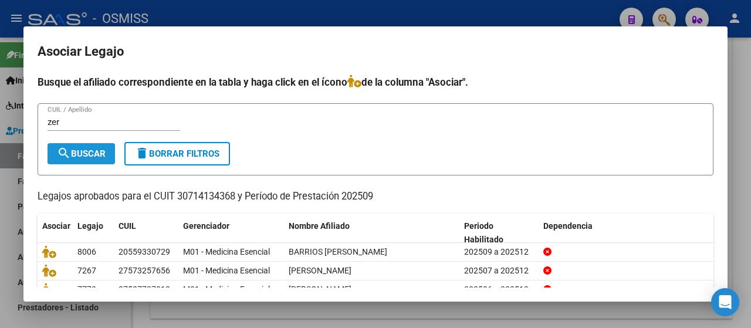
click at [81, 150] on span "search Buscar" at bounding box center [81, 153] width 49 height 11
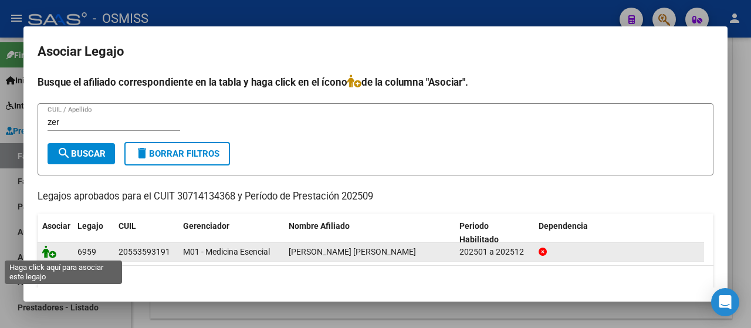
click at [45, 252] on icon at bounding box center [49, 251] width 14 height 13
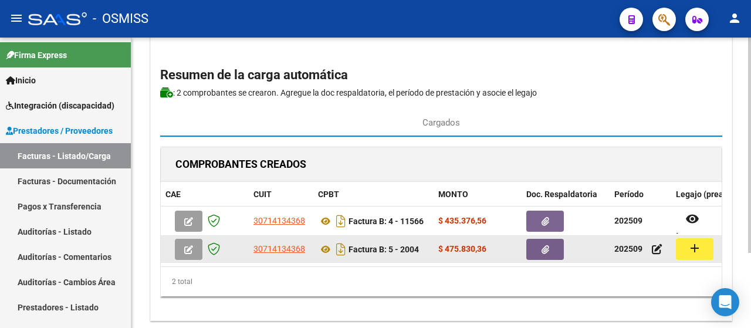
click at [687, 249] on button "add" at bounding box center [695, 249] width 38 height 22
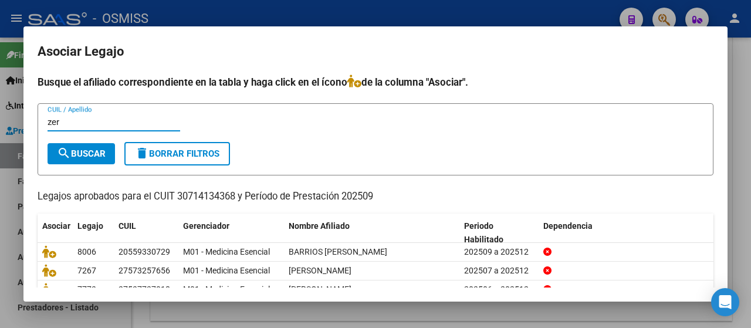
type input "zer"
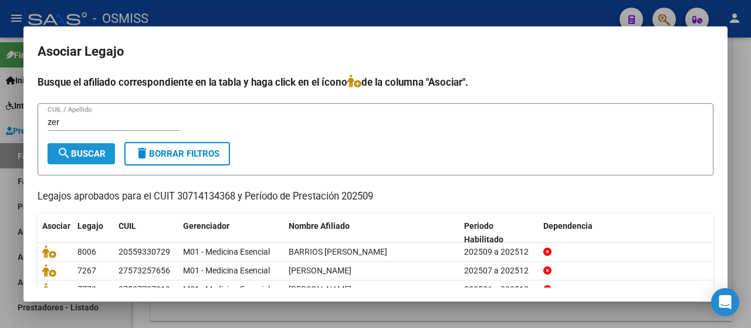
click at [58, 154] on mat-icon "search" at bounding box center [64, 153] width 14 height 14
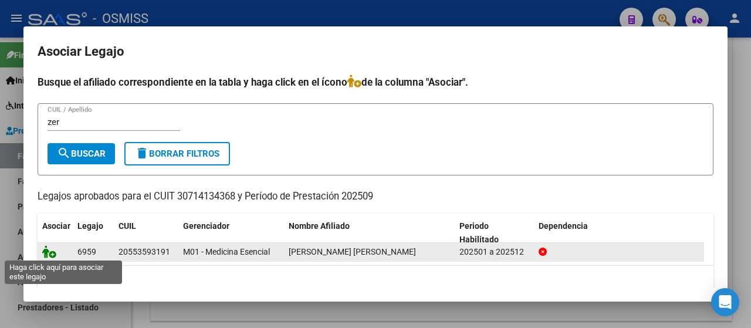
click at [46, 254] on icon at bounding box center [49, 251] width 14 height 13
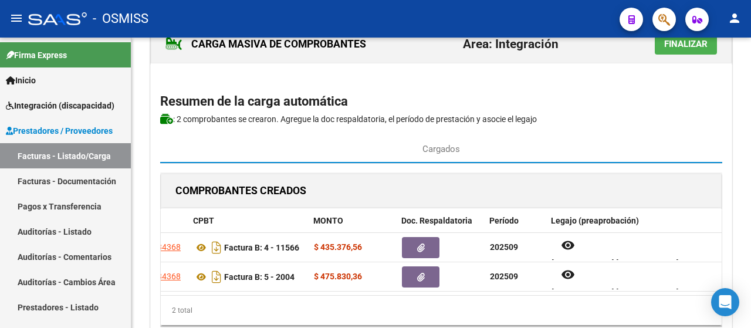
scroll to position [0, 0]
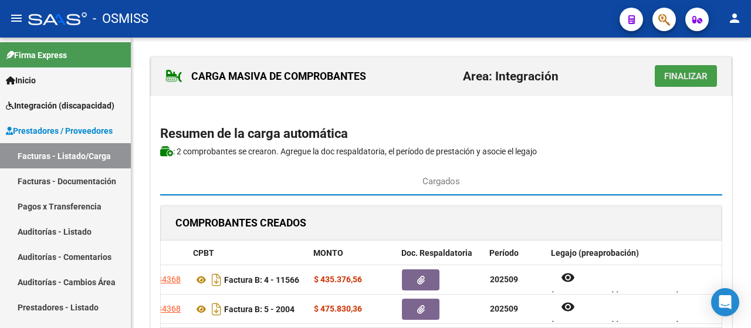
click at [697, 72] on span "Finalizar" at bounding box center [685, 76] width 43 height 11
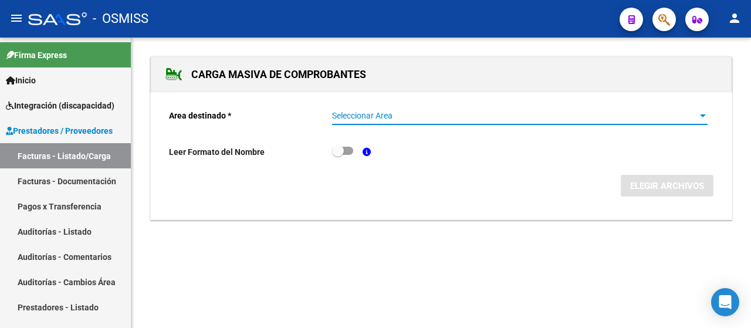
click at [697, 116] on span "Seleccionar Area" at bounding box center [514, 116] width 365 height 10
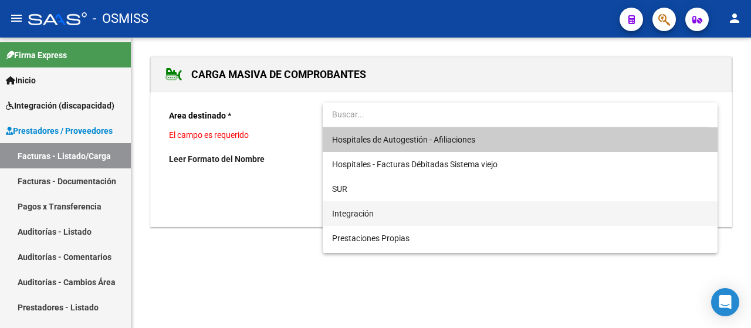
click at [383, 211] on span "Integración" at bounding box center [520, 213] width 376 height 25
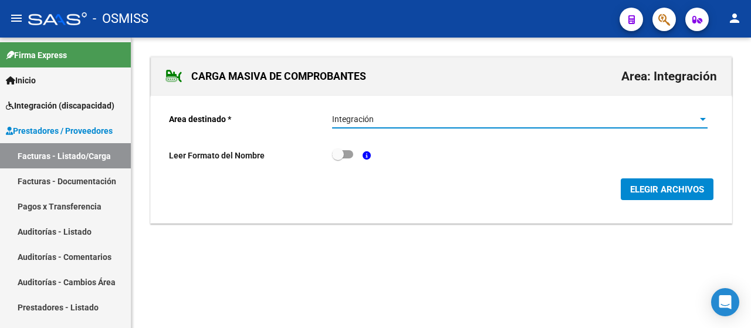
click at [669, 195] on button "ELEGIR ARCHIVOS" at bounding box center [667, 189] width 93 height 22
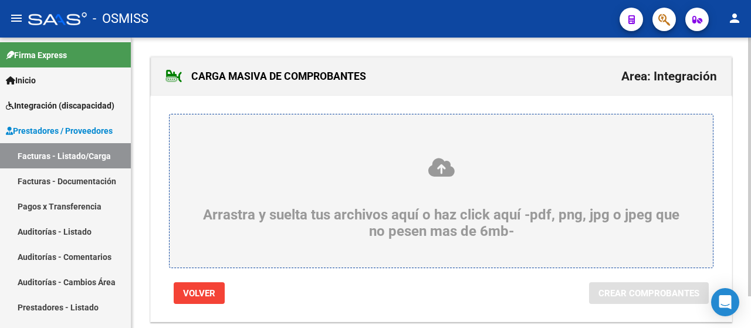
click at [272, 185] on div "Arrastra y suelta tus archivos aquí o haz click aquí -pdf, png, jpg o jpeg que …" at bounding box center [441, 198] width 487 height 83
click at [0, 0] on input "Arrastra y suelta tus archivos aquí o haz click aquí -pdf, png, jpg o jpeg que …" at bounding box center [0, 0] width 0 height 0
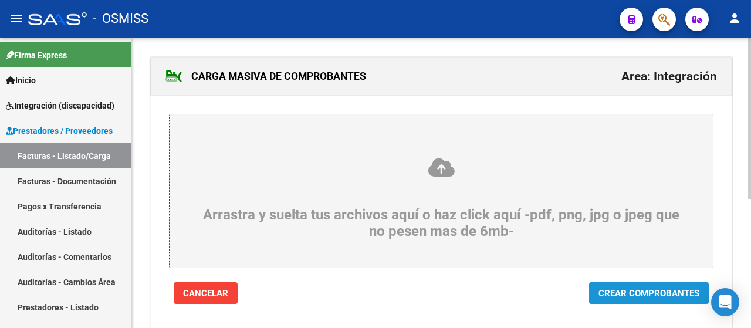
click at [630, 291] on span "Crear Comprobantes" at bounding box center [649, 293] width 101 height 11
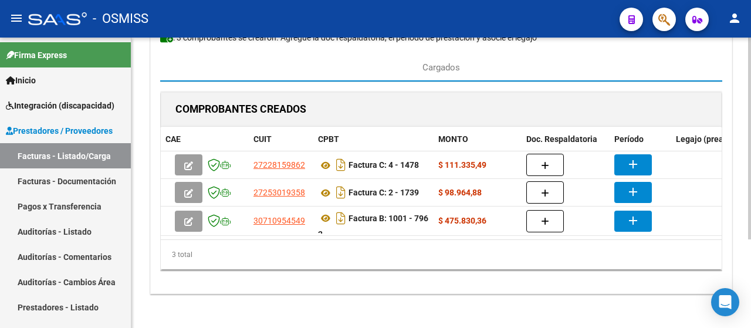
scroll to position [70, 0]
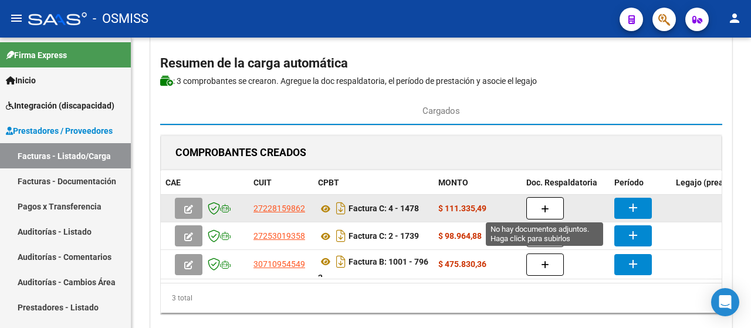
click at [547, 205] on icon "button" at bounding box center [545, 209] width 8 height 9
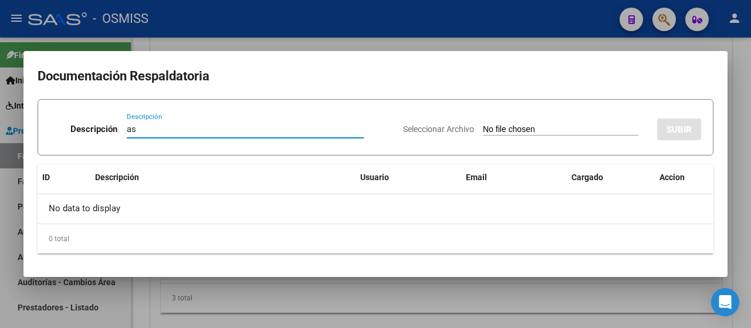
type input "as"
click at [501, 133] on input "Seleccionar Archivo" at bounding box center [561, 129] width 156 height 11
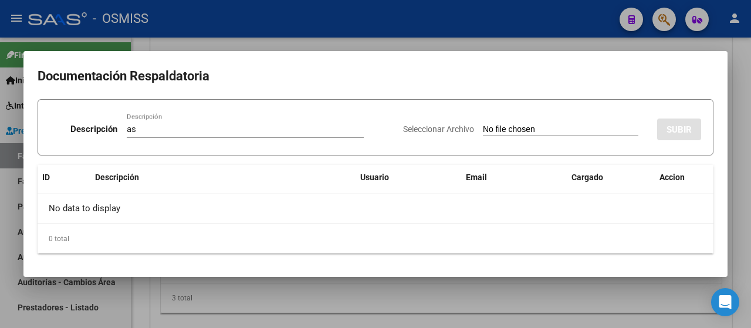
type input "C:\fakepath\[PERSON_NAME] ASISTENCIA [DATE].pdf"
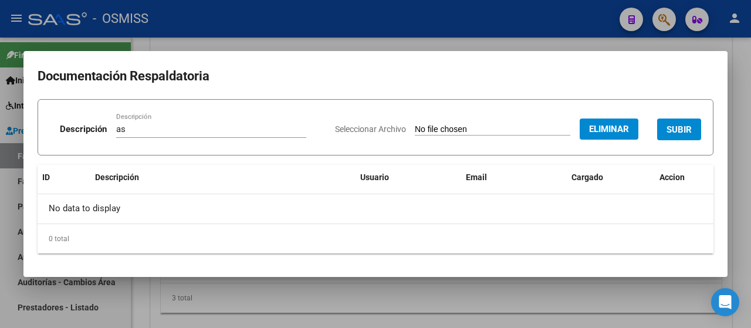
click at [673, 130] on span "SUBIR" at bounding box center [679, 129] width 25 height 11
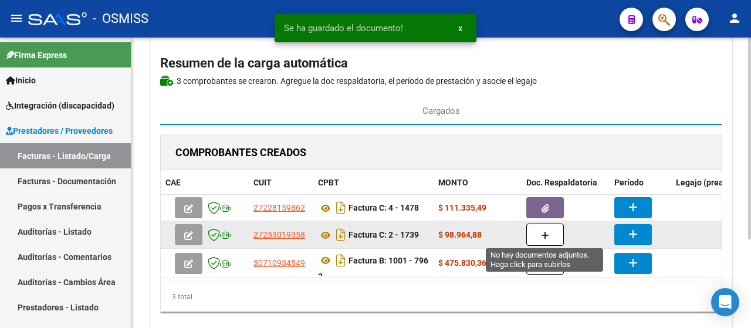
click at [543, 232] on icon "button" at bounding box center [545, 235] width 8 height 9
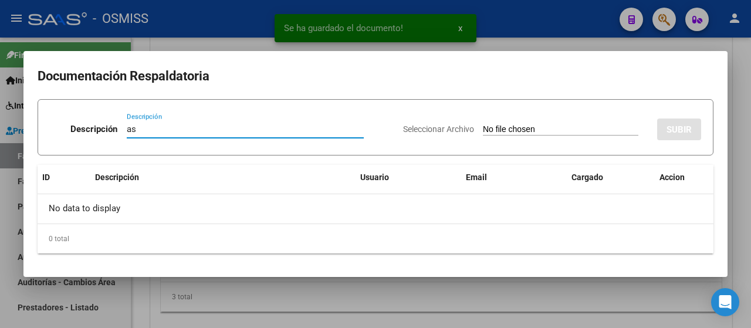
type input "as"
click at [533, 137] on div "Seleccionar Archivo SUBIR" at bounding box center [552, 127] width 298 height 36
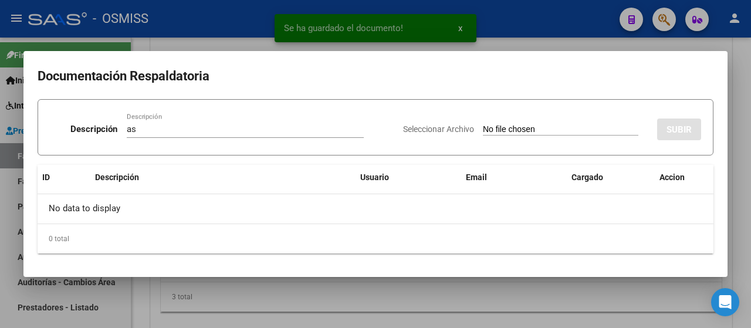
click at [533, 137] on div "Seleccionar Archivo SUBIR" at bounding box center [552, 127] width 298 height 36
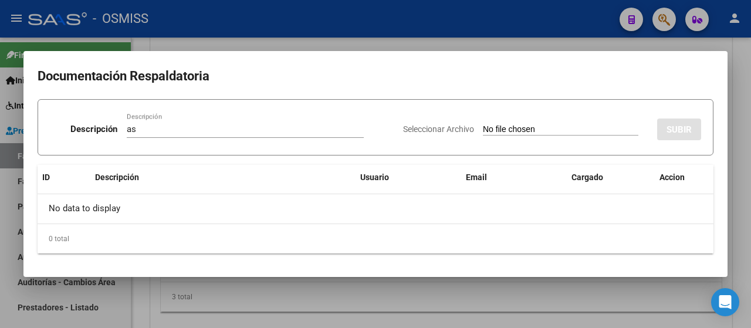
click at [550, 138] on div "Seleccionar Archivo SUBIR" at bounding box center [552, 127] width 298 height 36
click at [551, 137] on div "Seleccionar Archivo SUBIR" at bounding box center [552, 127] width 298 height 36
click at [528, 130] on input "Seleccionar Archivo" at bounding box center [561, 129] width 156 height 11
type input "C:\fakepath\[PERSON_NAME].pdf"
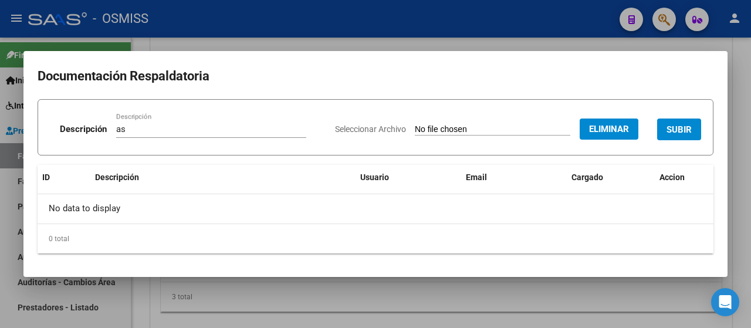
click at [680, 132] on span "SUBIR" at bounding box center [679, 129] width 25 height 11
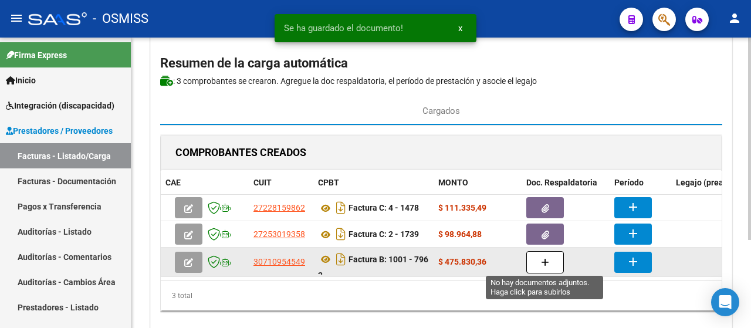
click at [531, 259] on button "button" at bounding box center [545, 262] width 38 height 22
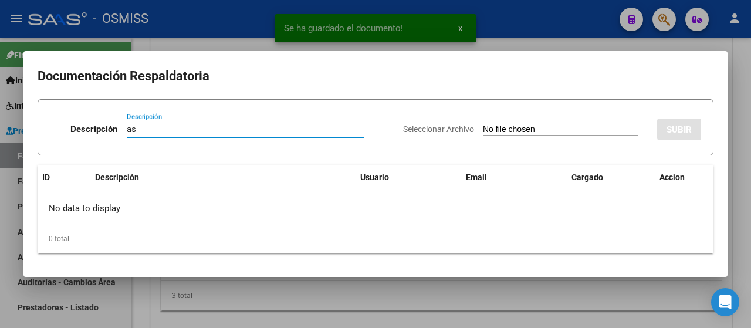
type input "as"
click at [500, 128] on input "Seleccionar Archivo" at bounding box center [561, 129] width 156 height 11
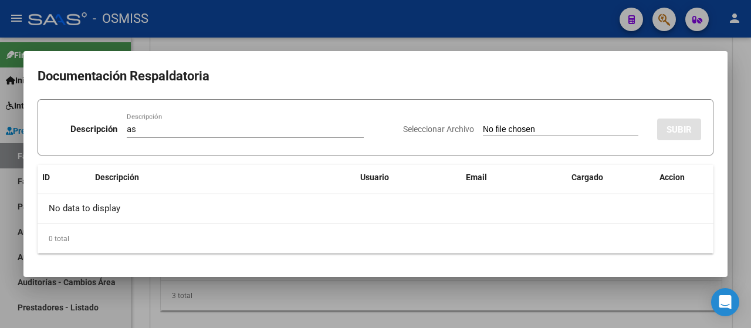
type input "C:\fakepath\asist sept.pdf"
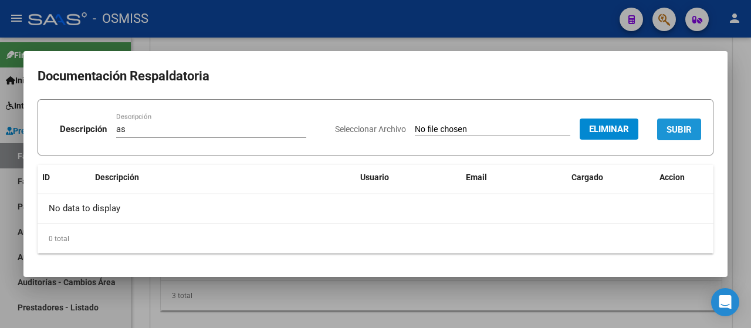
click at [665, 125] on button "SUBIR" at bounding box center [679, 130] width 44 height 22
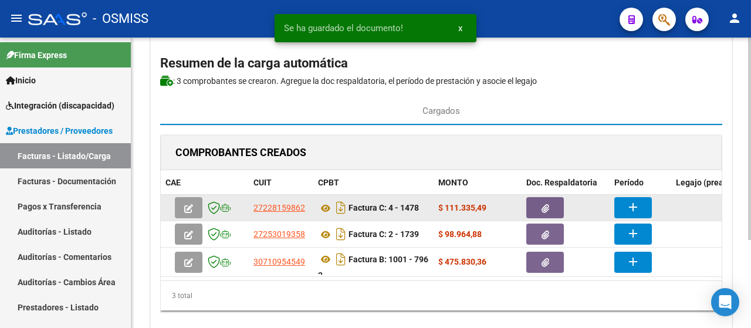
click at [641, 203] on button "add" at bounding box center [633, 207] width 38 height 21
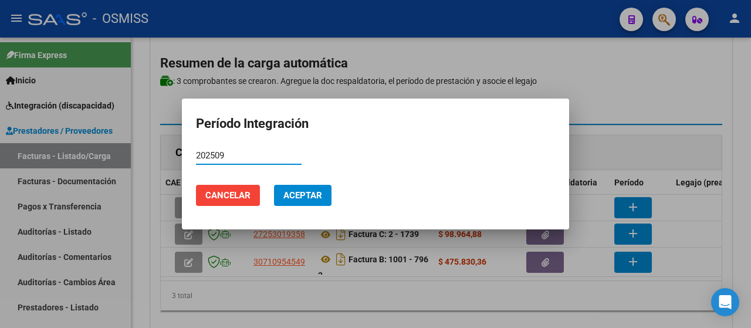
type input "202509"
click at [299, 195] on span "Aceptar" at bounding box center [302, 195] width 39 height 11
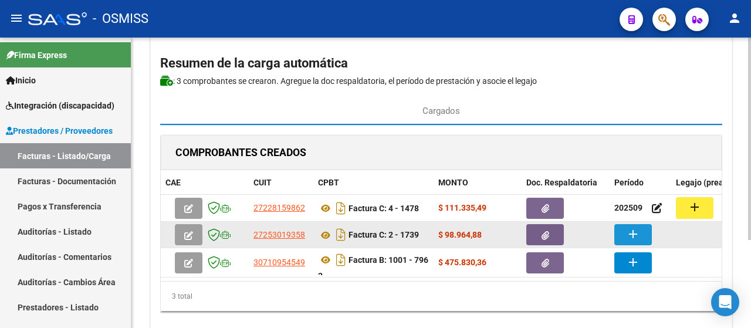
click at [641, 233] on button "add" at bounding box center [633, 234] width 38 height 21
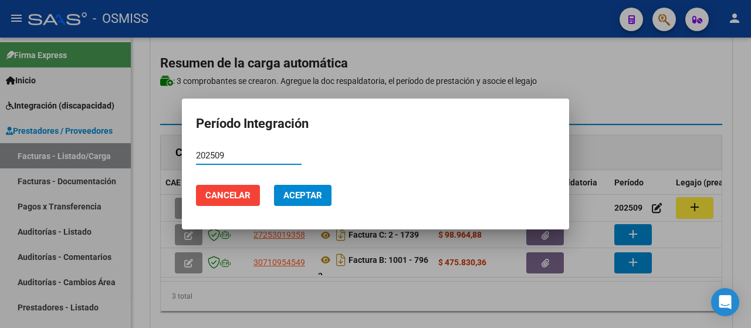
type input "202509"
click at [309, 200] on span "Aceptar" at bounding box center [302, 195] width 39 height 11
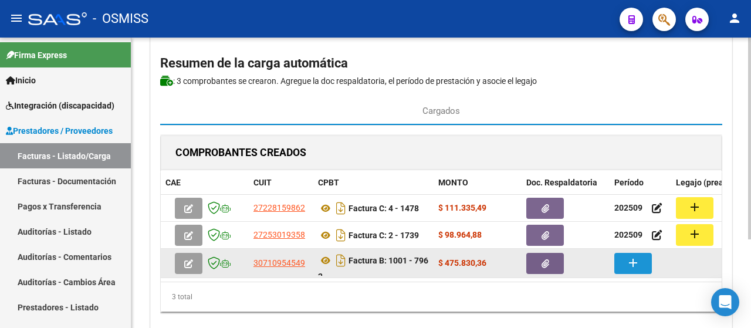
click at [636, 261] on mat-icon "add" at bounding box center [633, 263] width 14 height 14
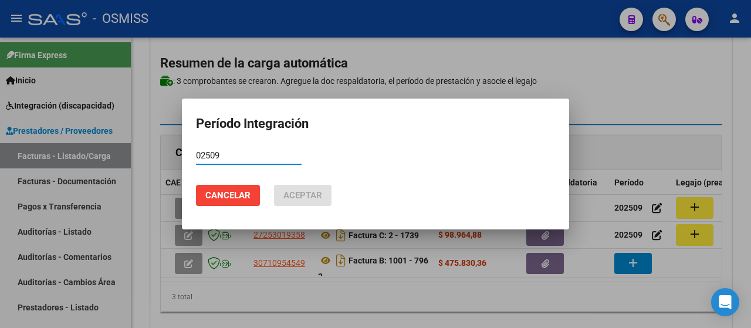
click at [193, 156] on mat-dialog-content "02509 Período (AAAAMM)" at bounding box center [375, 161] width 387 height 29
click at [197, 154] on input "02509" at bounding box center [249, 155] width 106 height 11
type input "202509"
click at [310, 198] on span "Aceptar" at bounding box center [302, 195] width 39 height 11
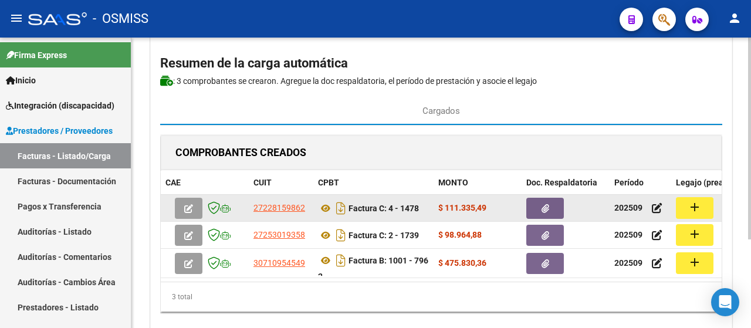
click at [694, 208] on mat-icon "add" at bounding box center [695, 207] width 14 height 14
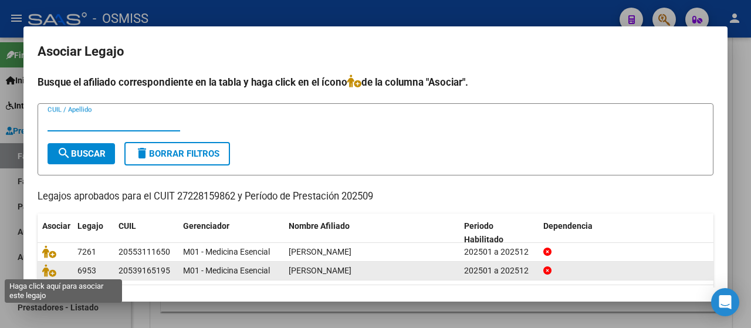
click at [43, 264] on icon at bounding box center [49, 270] width 14 height 13
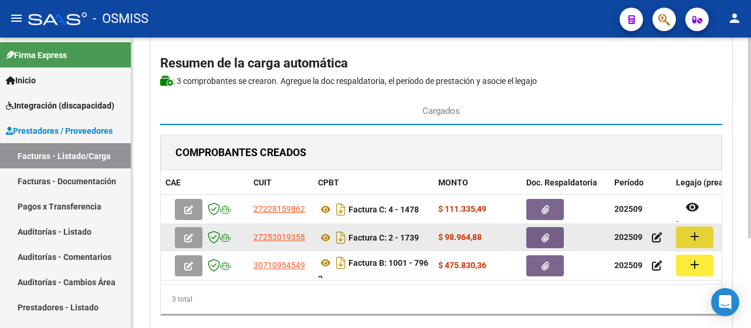
click at [691, 234] on mat-icon "add" at bounding box center [695, 236] width 14 height 14
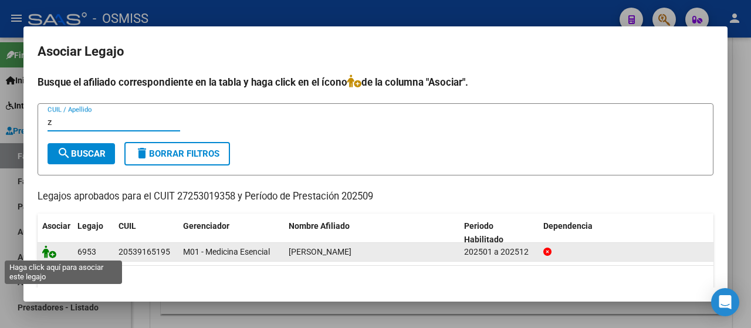
type input "z"
click at [48, 249] on icon at bounding box center [49, 251] width 14 height 13
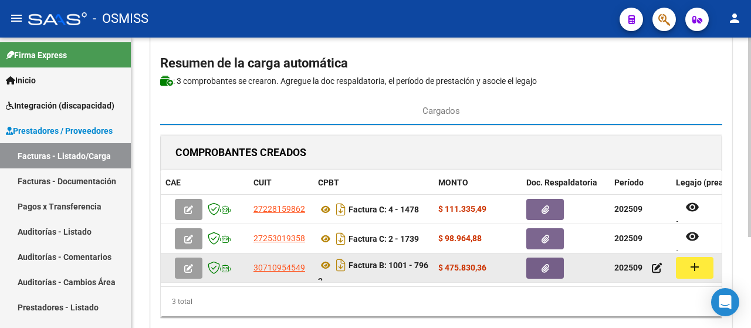
click at [705, 269] on button "add" at bounding box center [695, 268] width 38 height 22
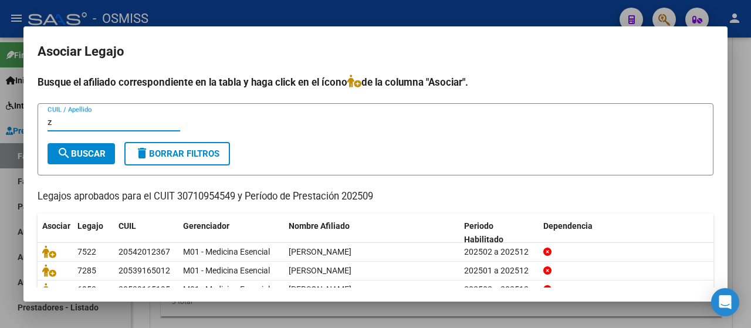
type input "z"
click at [80, 153] on span "search Buscar" at bounding box center [81, 153] width 49 height 11
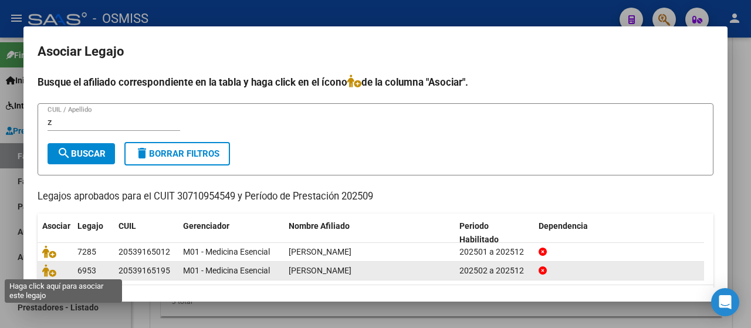
drag, startPoint x: 48, startPoint y: 269, endPoint x: 58, endPoint y: 268, distance: 9.5
click at [49, 269] on icon at bounding box center [49, 270] width 14 height 13
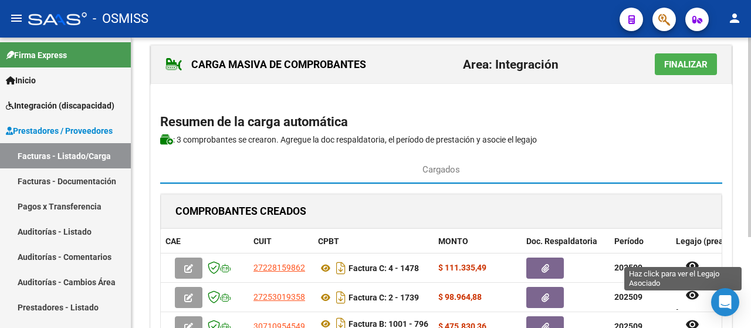
scroll to position [0, 0]
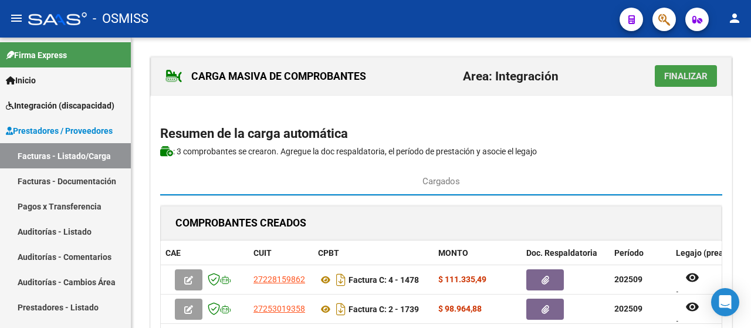
click at [689, 80] on span "Finalizar" at bounding box center [685, 76] width 43 height 11
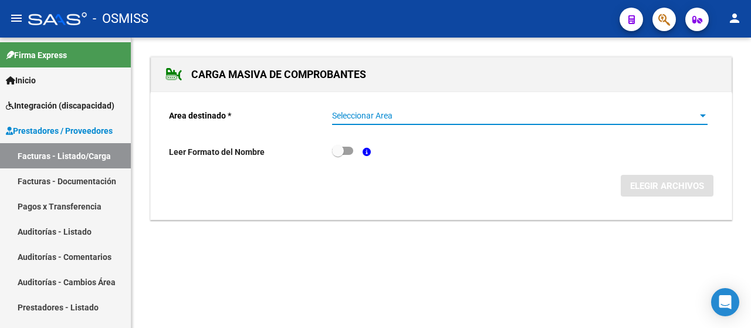
click at [702, 116] on div at bounding box center [703, 115] width 6 height 3
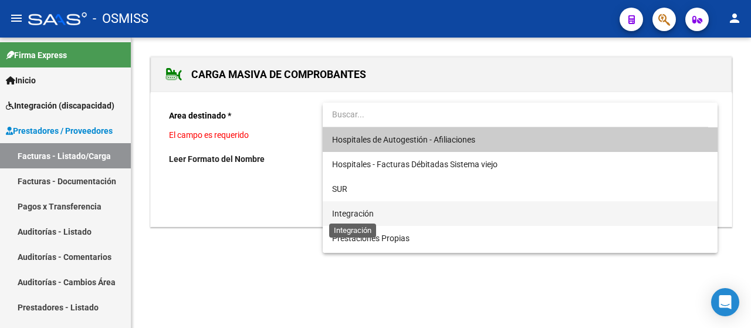
click at [358, 218] on span "Integración" at bounding box center [353, 213] width 42 height 9
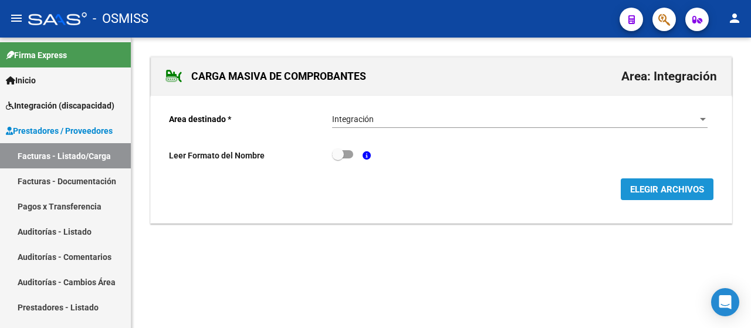
click at [680, 188] on span "ELEGIR ARCHIVOS" at bounding box center [667, 189] width 74 height 11
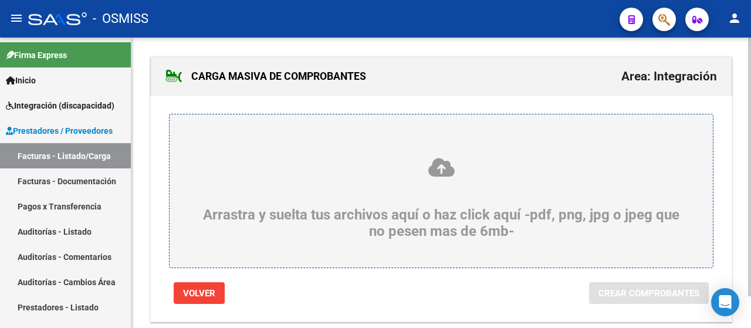
click at [416, 193] on div "Arrastra y suelta tus archivos aquí o haz click aquí -pdf, png, jpg o jpeg que …" at bounding box center [441, 198] width 487 height 83
click at [0, 0] on input "Arrastra y suelta tus archivos aquí o haz click aquí -pdf, png, jpg o jpeg que …" at bounding box center [0, 0] width 0 height 0
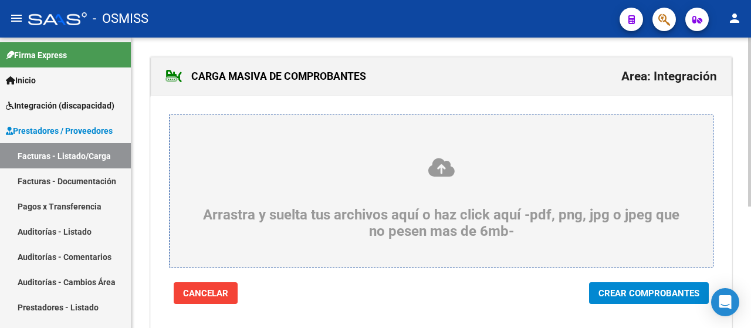
click at [630, 295] on span "Crear Comprobantes" at bounding box center [649, 293] width 101 height 11
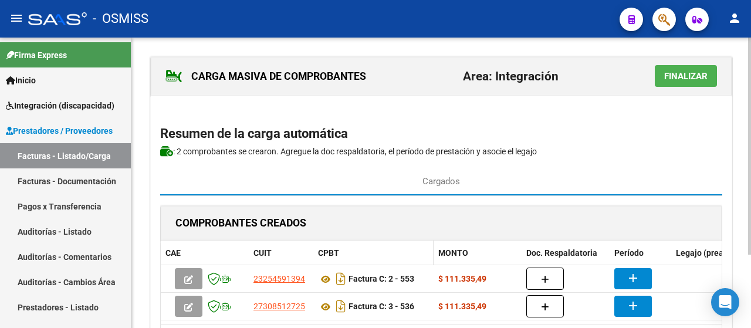
scroll to position [59, 0]
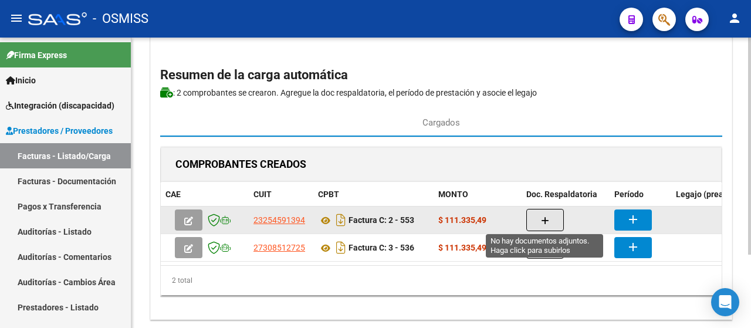
click at [552, 219] on button "button" at bounding box center [545, 220] width 38 height 22
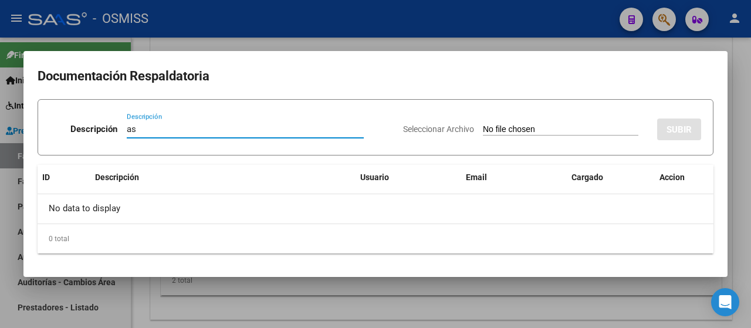
type input "as"
click at [508, 133] on input "Seleccionar Archivo" at bounding box center [561, 129] width 156 height 11
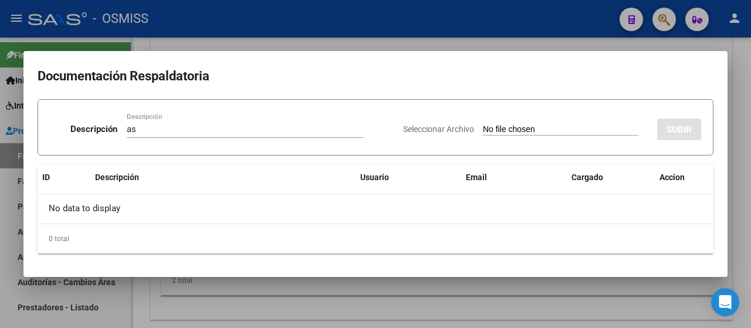
type input "C:\fakepath\Scan planilla asistencia septiembre Aylen.pdf"
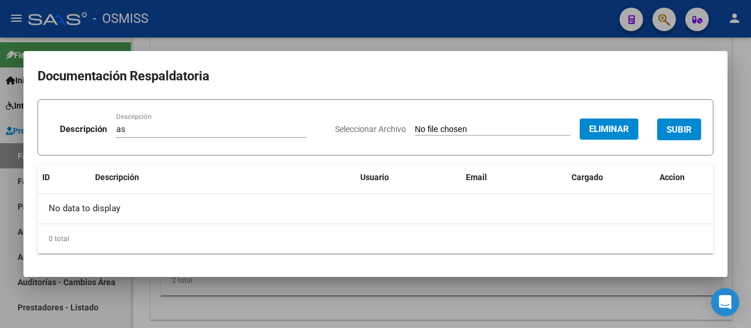
click at [676, 129] on span "SUBIR" at bounding box center [679, 129] width 25 height 11
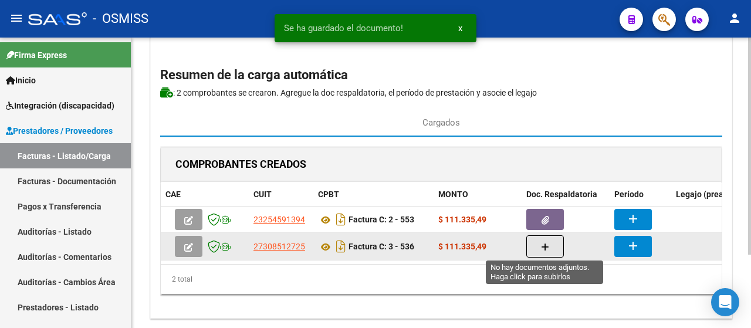
click at [545, 246] on icon "button" at bounding box center [545, 247] width 8 height 9
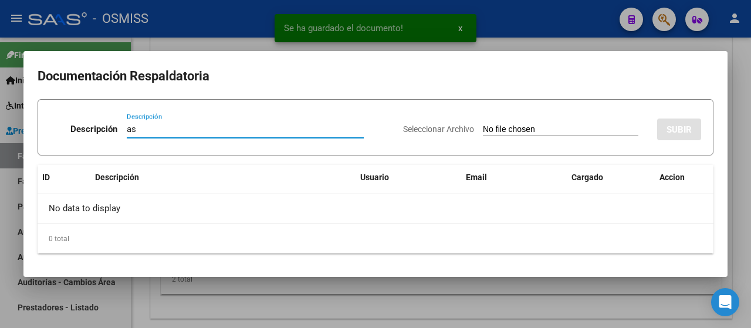
type input "as"
click at [519, 136] on div "Seleccionar Archivo SUBIR" at bounding box center [552, 127] width 298 height 36
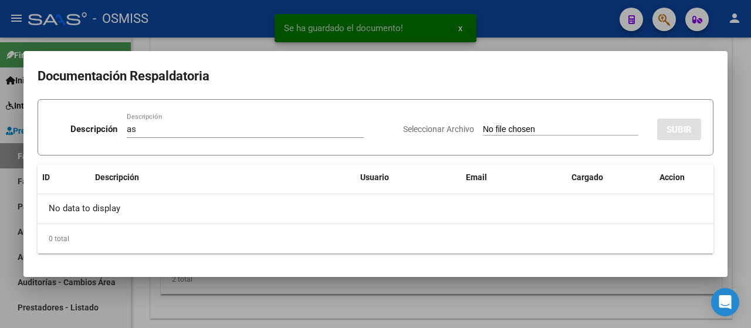
click at [519, 136] on div "Seleccionar Archivo SUBIR" at bounding box center [552, 127] width 298 height 36
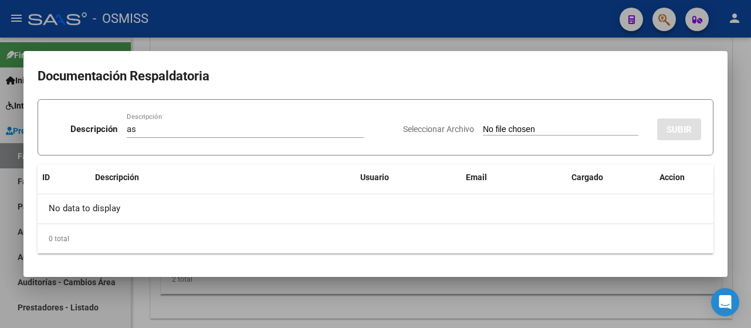
click at [516, 129] on input "Seleccionar Archivo" at bounding box center [561, 129] width 156 height 11
type input "C:\fakepath\asistencia [PERSON_NAME] septiembre.pdf"
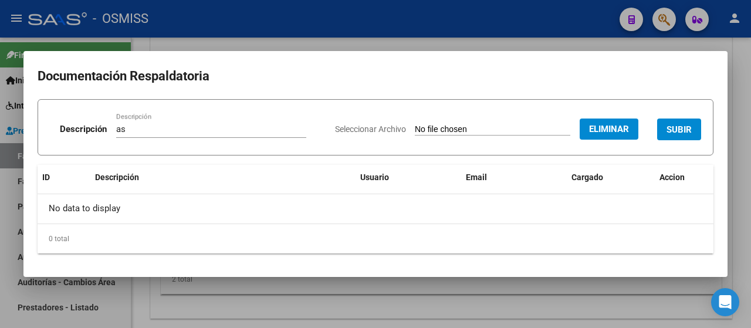
click at [680, 130] on span "SUBIR" at bounding box center [679, 129] width 25 height 11
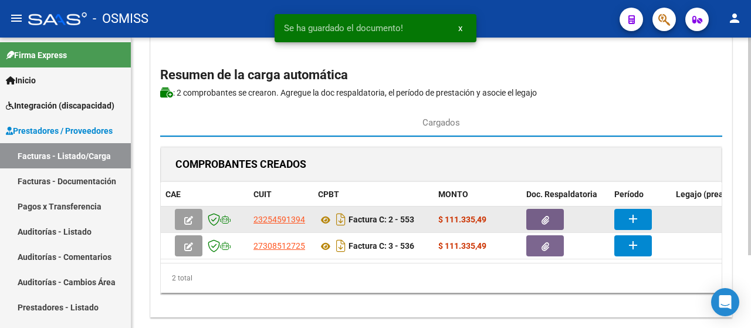
click at [642, 218] on button "add" at bounding box center [633, 219] width 38 height 21
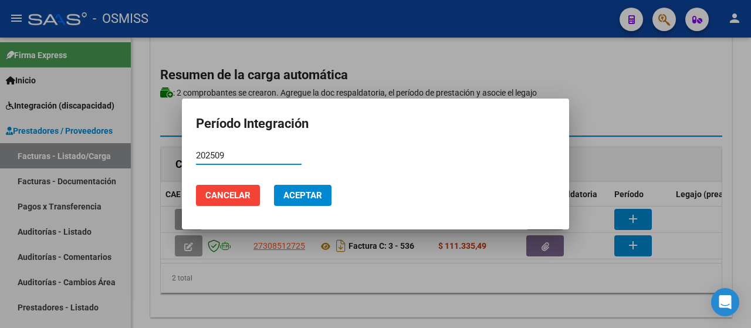
type input "202509"
click at [291, 198] on span "Aceptar" at bounding box center [302, 195] width 39 height 11
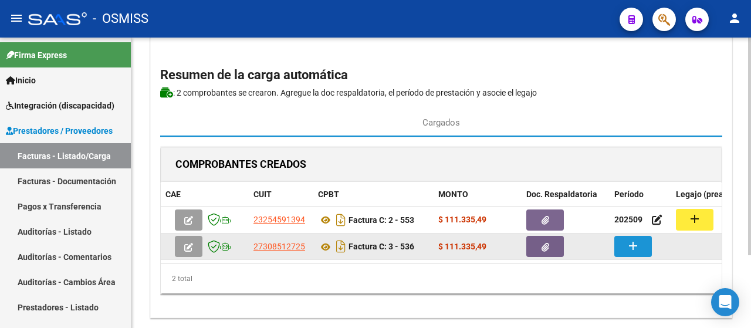
click at [647, 248] on button "add" at bounding box center [633, 246] width 38 height 21
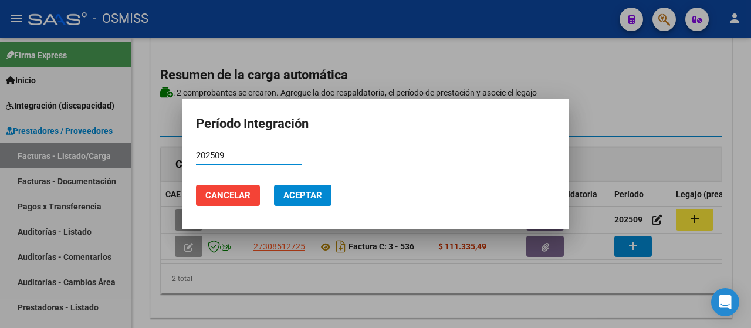
type input "202509"
click at [293, 195] on span "Aceptar" at bounding box center [302, 195] width 39 height 11
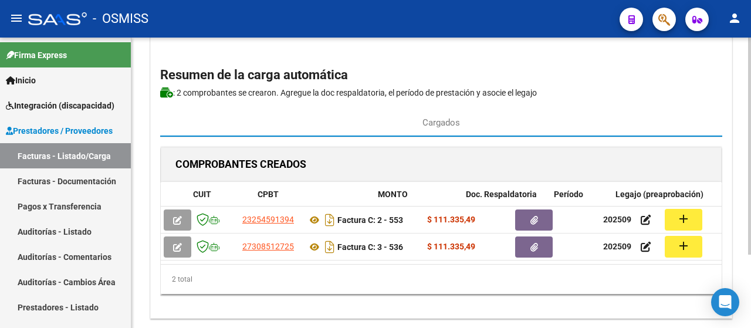
scroll to position [0, 124]
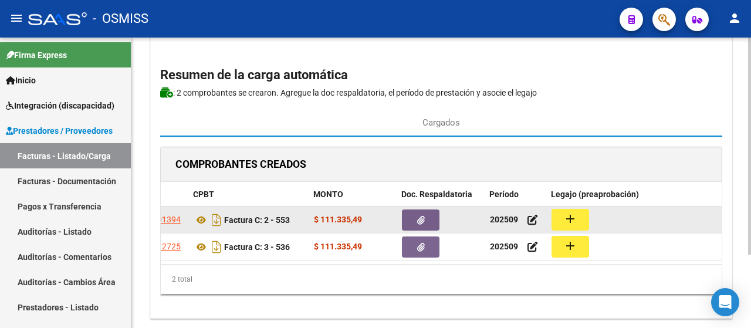
click at [570, 219] on mat-icon "add" at bounding box center [570, 219] width 14 height 14
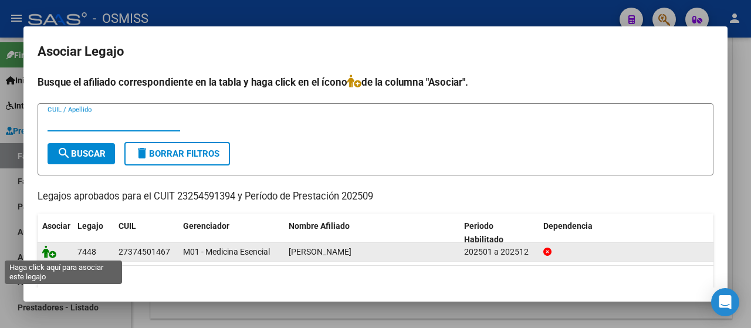
click at [49, 249] on icon at bounding box center [49, 251] width 14 height 13
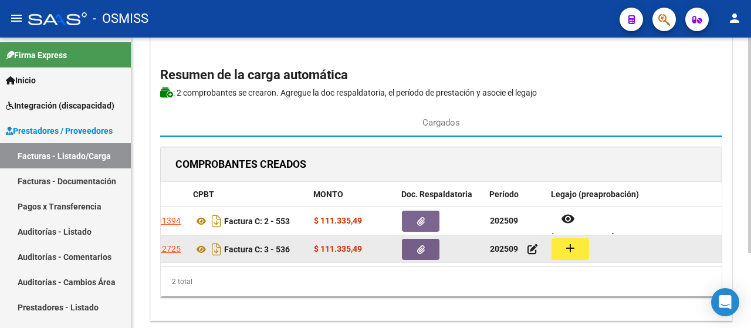
click at [569, 246] on mat-icon "add" at bounding box center [570, 248] width 14 height 14
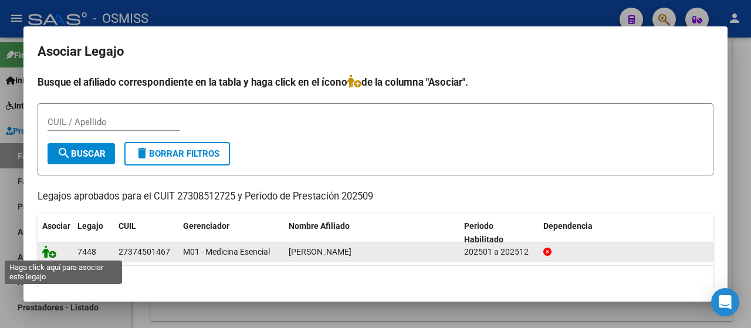
click at [54, 255] on icon at bounding box center [49, 251] width 14 height 13
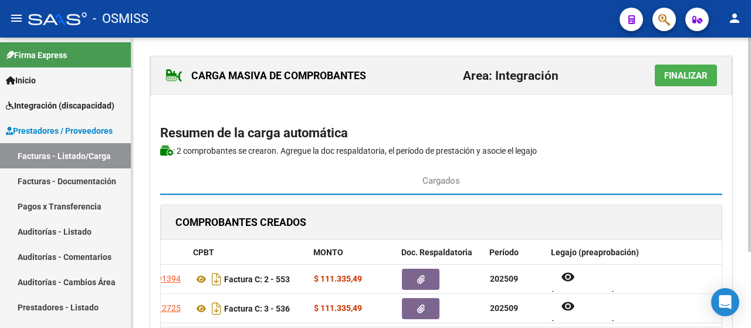
scroll to position [0, 0]
click at [687, 74] on span "Finalizar" at bounding box center [685, 76] width 43 height 11
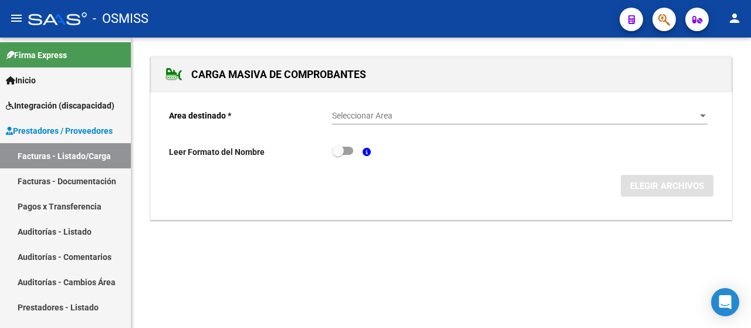
click at [701, 115] on div at bounding box center [703, 115] width 6 height 3
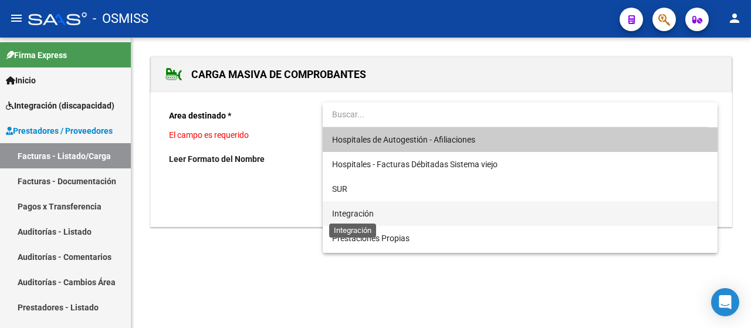
click at [368, 214] on span "Integración" at bounding box center [353, 213] width 42 height 9
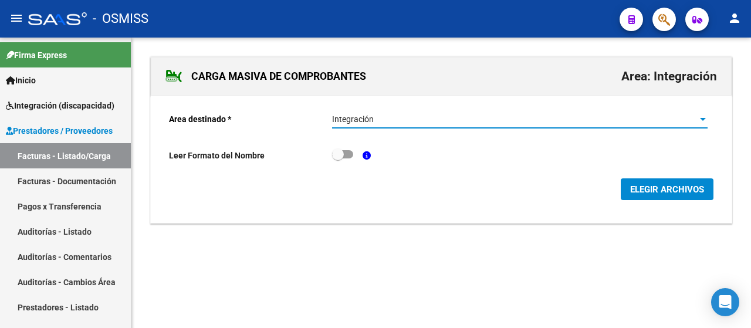
click at [666, 187] on span "ELEGIR ARCHIVOS" at bounding box center [667, 189] width 74 height 11
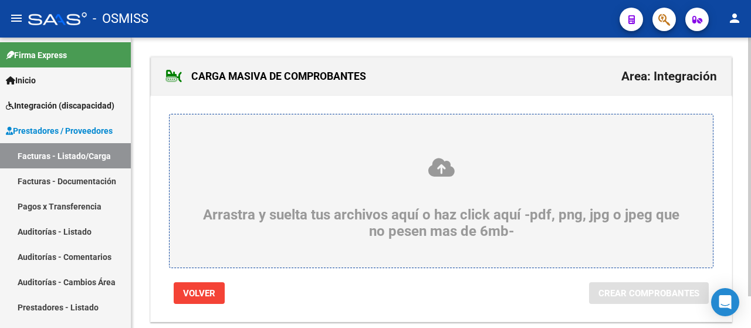
click at [283, 197] on div "Arrastra y suelta tus archivos aquí o haz click aquí -pdf, png, jpg o jpeg que …" at bounding box center [441, 198] width 487 height 83
click at [0, 0] on input "Arrastra y suelta tus archivos aquí o haz click aquí -pdf, png, jpg o jpeg que …" at bounding box center [0, 0] width 0 height 0
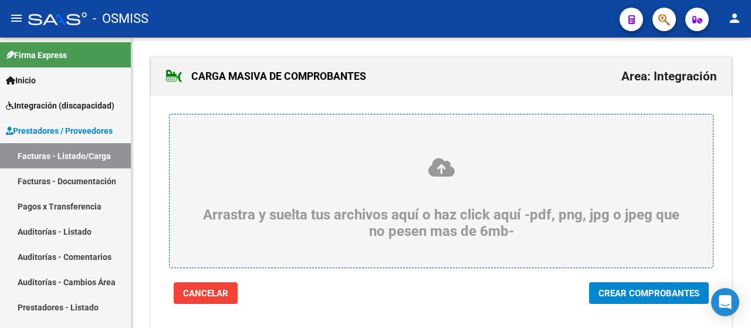
click at [636, 289] on span "Crear Comprobantes" at bounding box center [649, 293] width 101 height 11
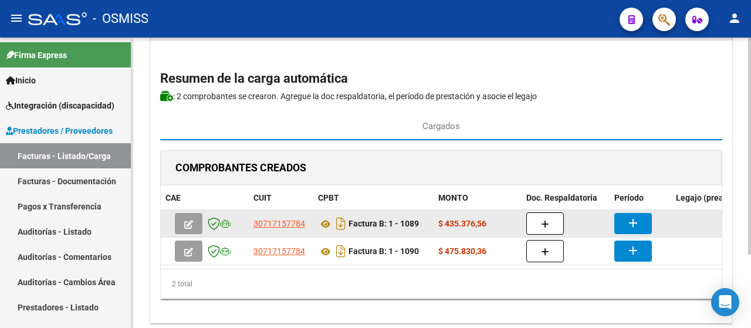
scroll to position [59, 0]
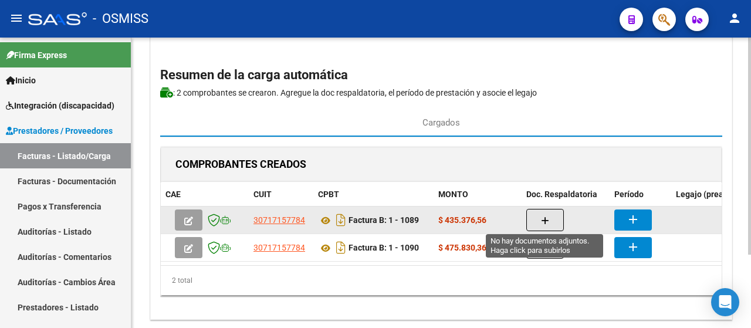
click at [548, 220] on icon "button" at bounding box center [545, 221] width 8 height 9
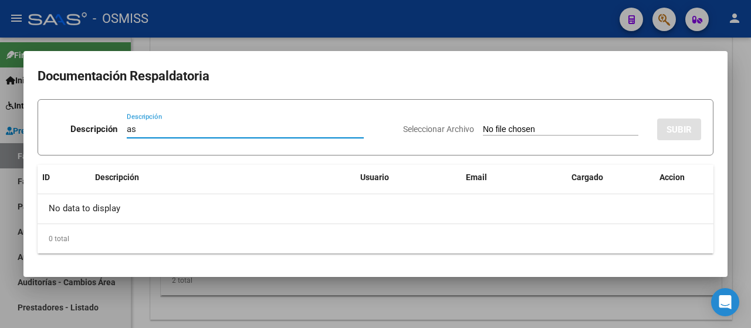
type input "as"
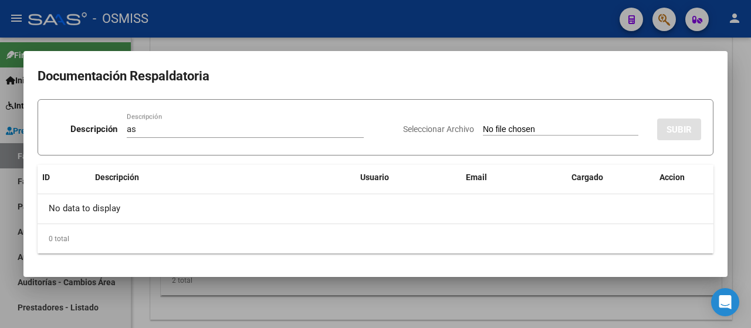
click at [512, 129] on input "Seleccionar Archivo" at bounding box center [561, 129] width 156 height 11
type input "C:\fakepath\MII ASISTENCIA [PERSON_NAME] SEPTIEMBREpdf.pdf"
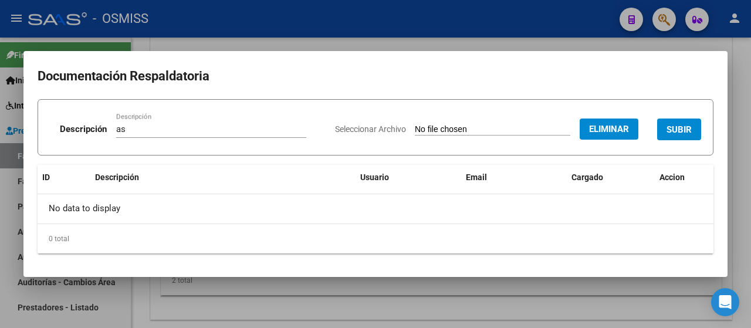
click at [682, 133] on span "SUBIR" at bounding box center [679, 129] width 25 height 11
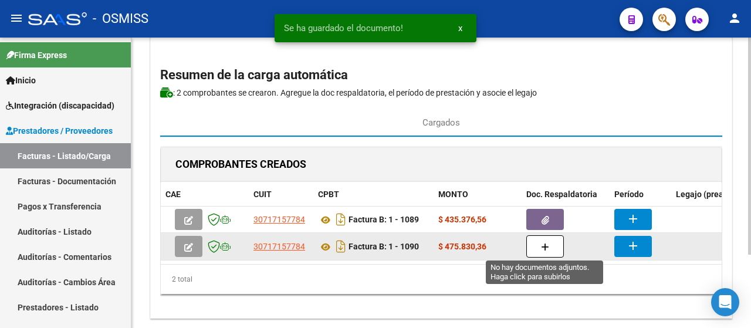
click at [549, 245] on button "button" at bounding box center [545, 246] width 38 height 22
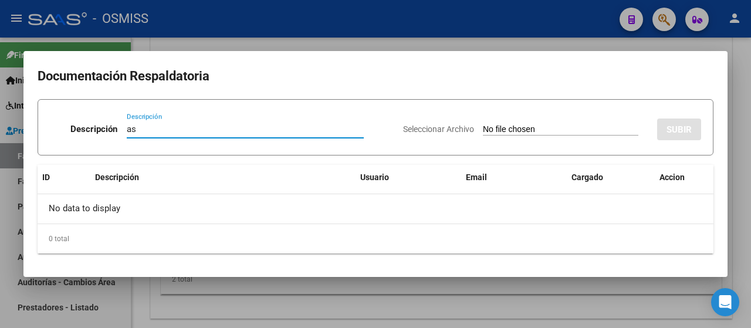
type input "as"
click at [512, 133] on input "Seleccionar Archivo" at bounding box center [561, 129] width 156 height 11
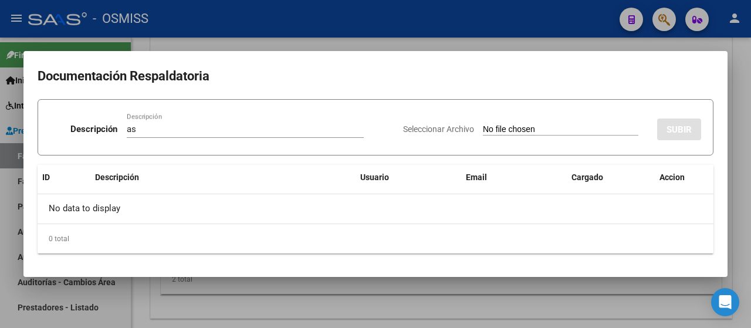
type input "C:\fakepath\SAIE ASISTENCIA [PERSON_NAME] SEPTIEMBRE.pdf"
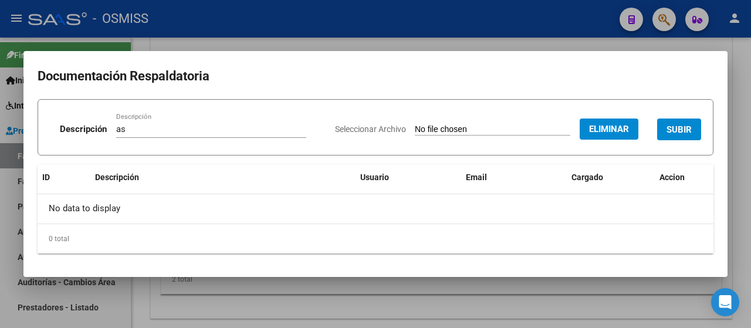
click at [678, 130] on span "SUBIR" at bounding box center [679, 129] width 25 height 11
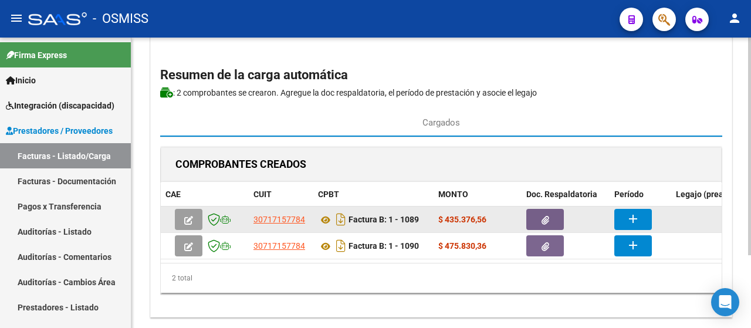
click at [643, 222] on button "add" at bounding box center [633, 219] width 38 height 21
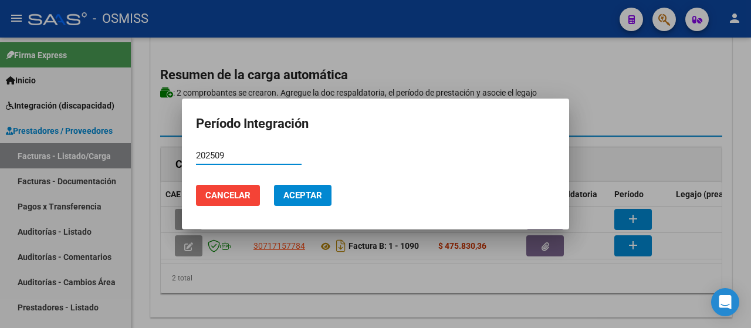
type input "202509"
click at [313, 192] on span "Aceptar" at bounding box center [302, 195] width 39 height 11
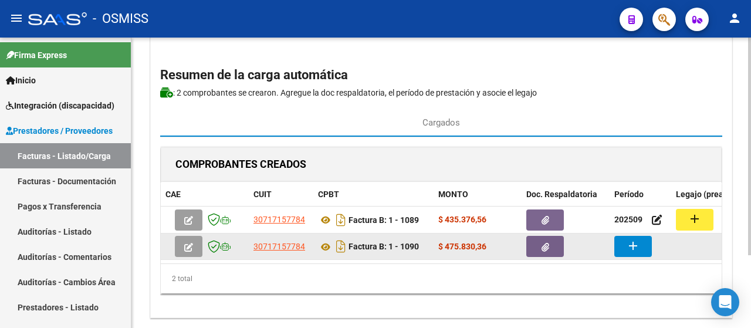
click at [630, 251] on button "add" at bounding box center [633, 246] width 38 height 21
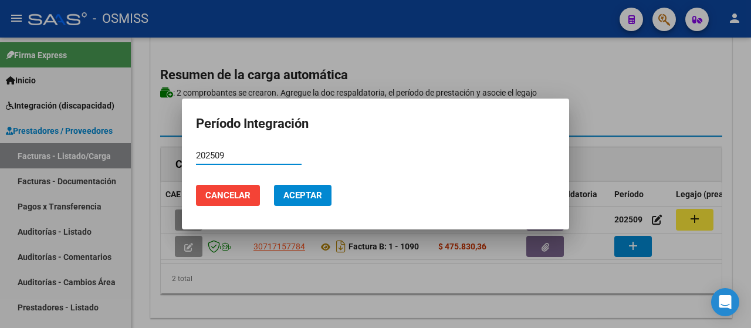
type input "202509"
click at [317, 195] on span "Aceptar" at bounding box center [302, 195] width 39 height 11
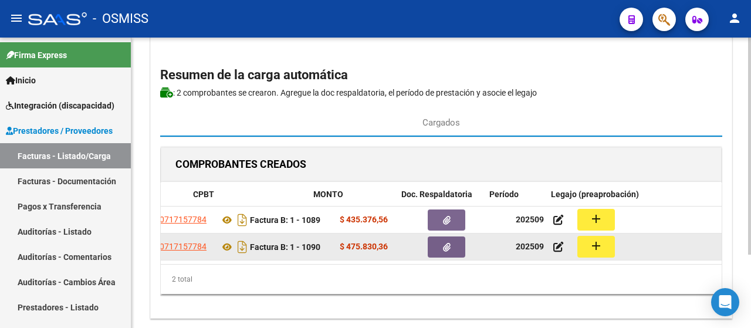
scroll to position [0, 124]
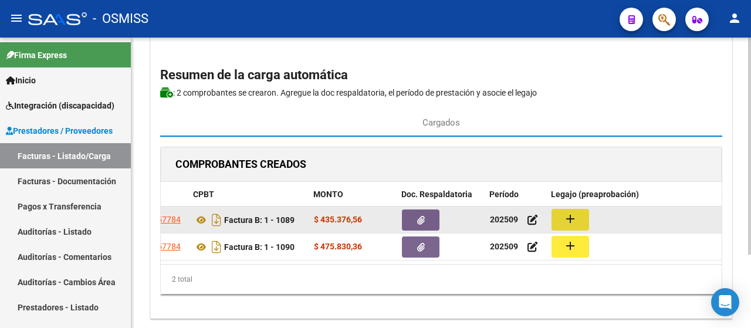
click at [562, 212] on button "add" at bounding box center [571, 220] width 38 height 22
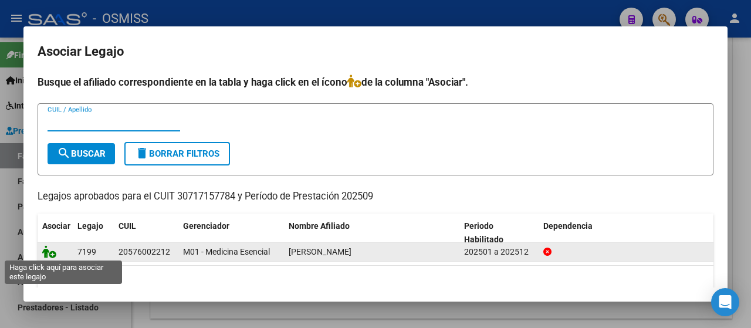
click at [52, 246] on icon at bounding box center [49, 251] width 14 height 13
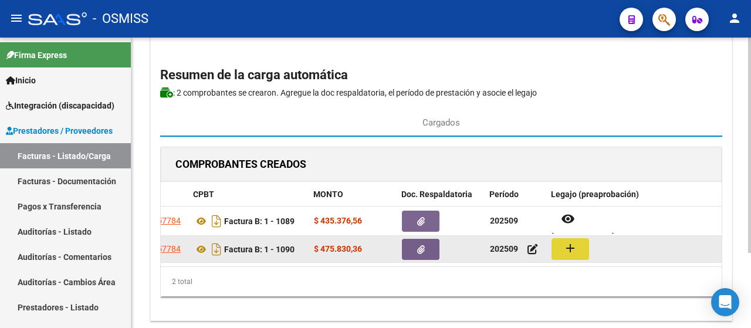
click at [577, 249] on button "add" at bounding box center [571, 249] width 38 height 22
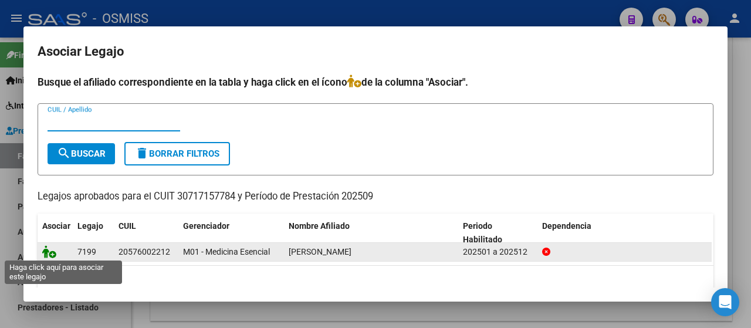
click at [42, 250] on icon at bounding box center [49, 251] width 14 height 13
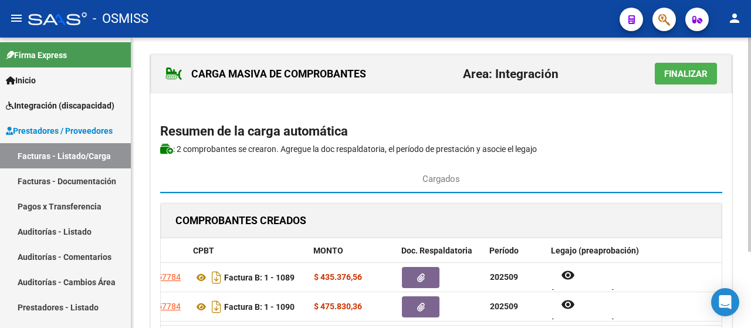
scroll to position [0, 0]
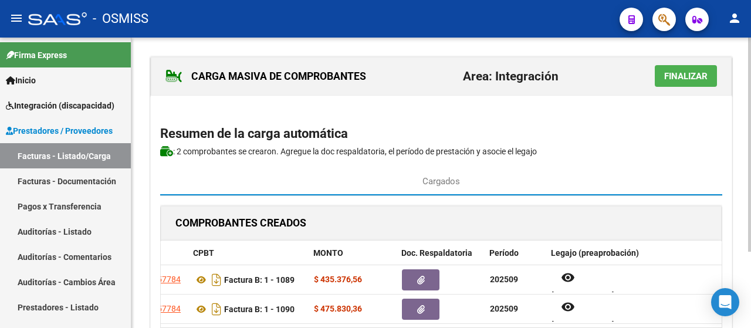
click at [740, 105] on div "CARGA MASIVA DE COMPROBANTES Area: Integración Finalizar Resumen de la carga au…" at bounding box center [442, 231] width 623 height 387
click at [688, 67] on button "Finalizar" at bounding box center [686, 76] width 62 height 22
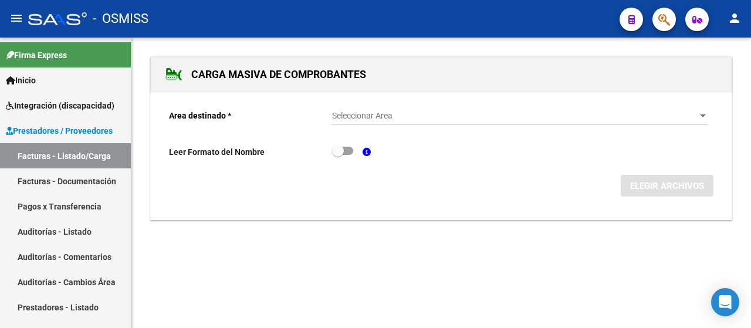
click at [705, 121] on div "Seleccionar Area Seleccionar Area" at bounding box center [520, 112] width 376 height 23
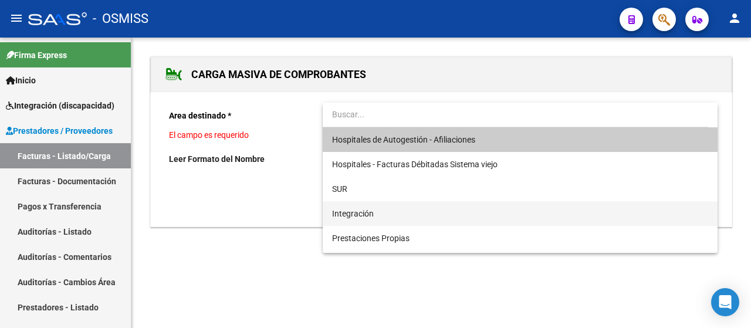
click at [376, 211] on span "Integración" at bounding box center [520, 213] width 376 height 25
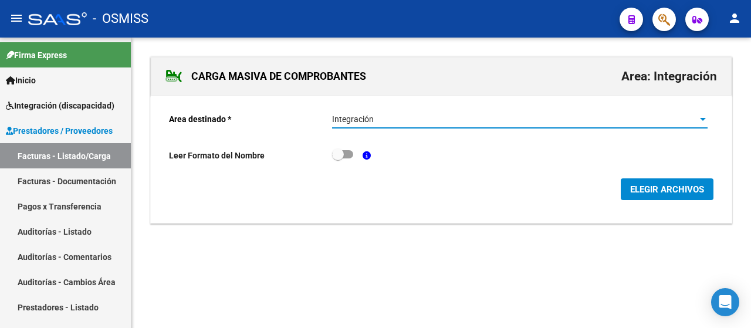
click at [666, 187] on span "ELEGIR ARCHIVOS" at bounding box center [667, 189] width 74 height 11
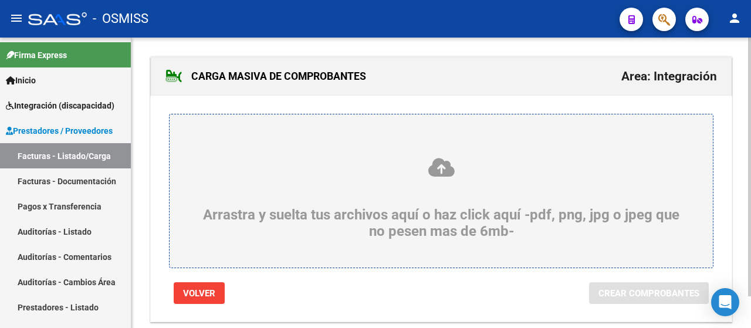
click at [261, 182] on div "Arrastra y suelta tus archivos aquí o haz click aquí -pdf, png, jpg o jpeg que …" at bounding box center [441, 198] width 487 height 83
click at [0, 0] on input "Arrastra y suelta tus archivos aquí o haz click aquí -pdf, png, jpg o jpeg que …" at bounding box center [0, 0] width 0 height 0
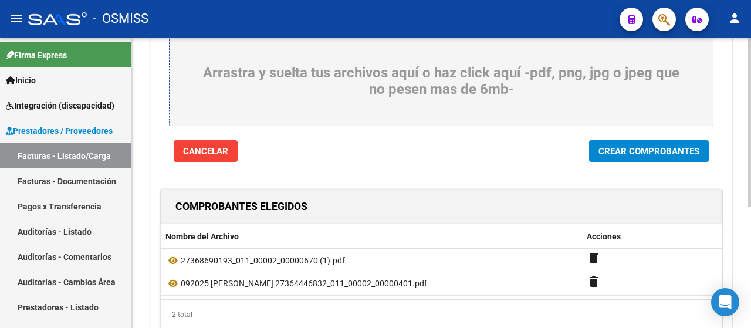
scroll to position [176, 0]
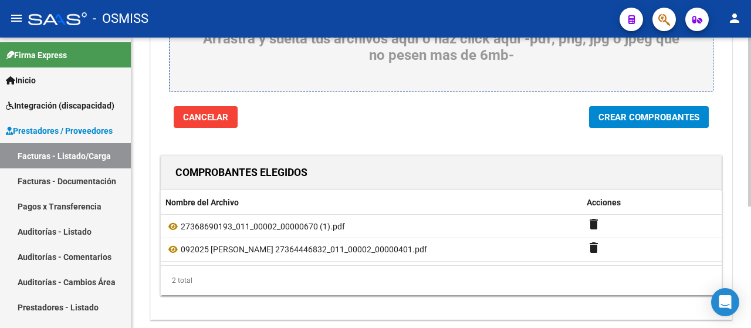
click at [643, 117] on span "Crear Comprobantes" at bounding box center [649, 117] width 101 height 11
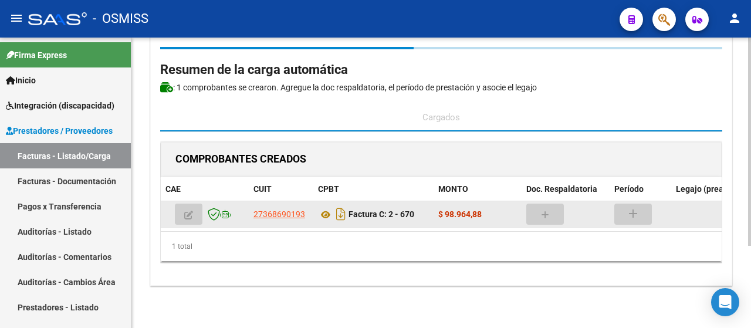
scroll to position [70, 0]
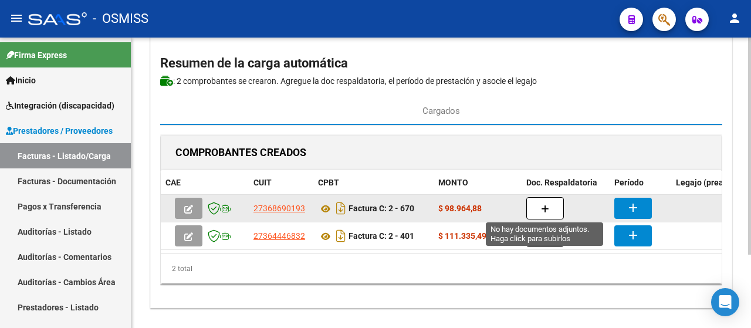
click at [555, 206] on button "button" at bounding box center [545, 208] width 38 height 22
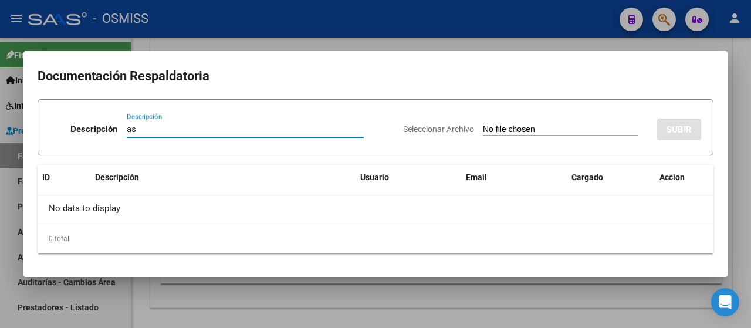
type input "as"
click at [533, 134] on input "Seleccionar Archivo" at bounding box center [561, 129] width 156 height 11
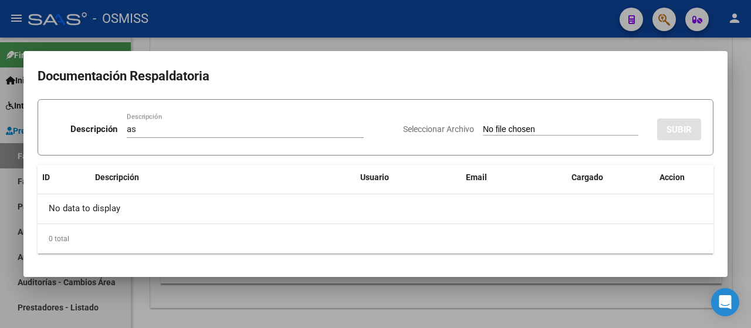
type input "C:\fakepath\CamScanner [DATE] 16.32 (1).pdf"
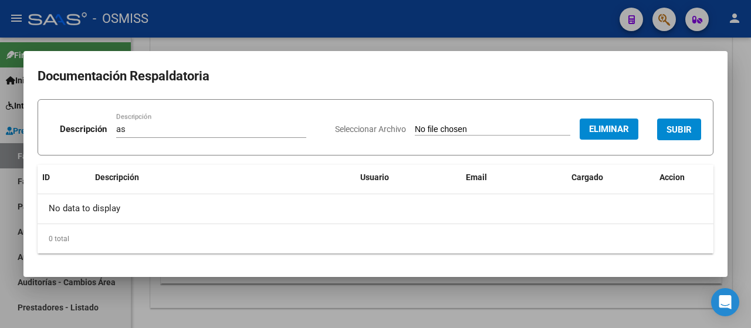
click at [692, 131] on button "SUBIR" at bounding box center [679, 130] width 44 height 22
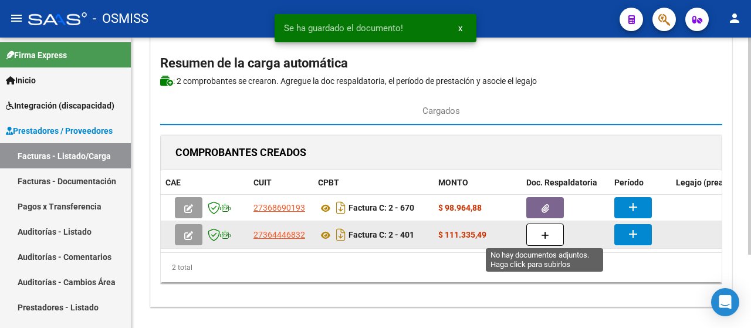
click at [539, 235] on button "button" at bounding box center [545, 235] width 38 height 22
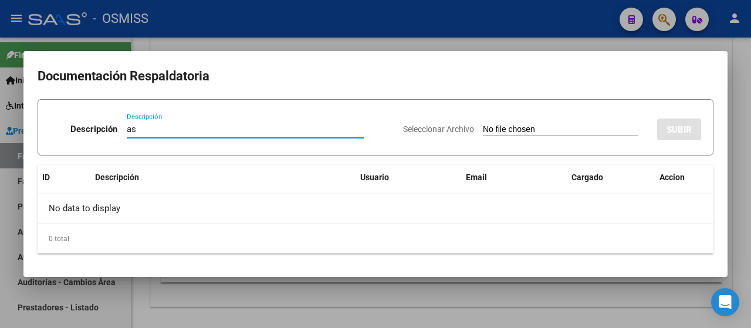
type input "as"
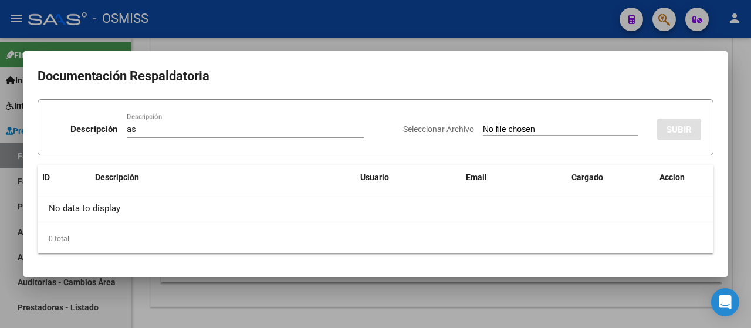
click at [529, 131] on input "Seleccionar Archivo" at bounding box center [561, 129] width 156 height 11
type input "C:\fakepath\092025 asist [PERSON_NAME].pdf"
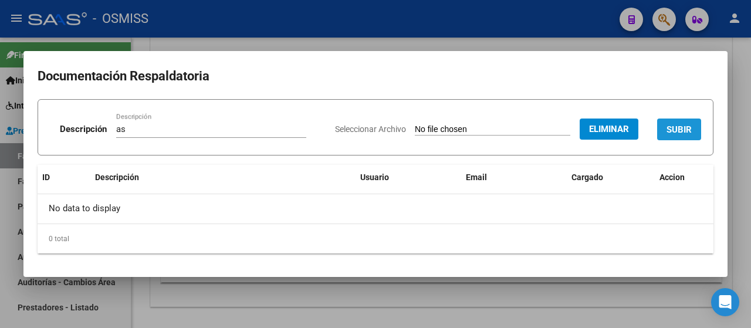
click at [675, 129] on span "SUBIR" at bounding box center [679, 129] width 25 height 11
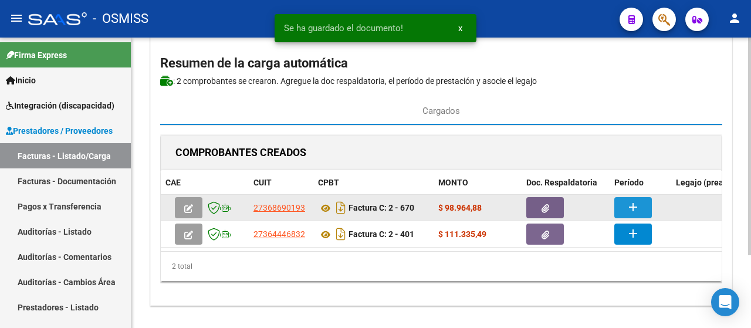
click at [648, 210] on button "add" at bounding box center [633, 207] width 38 height 21
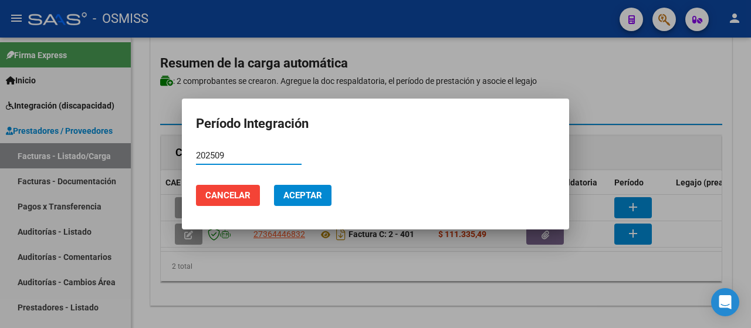
type input "202509"
click at [316, 197] on span "Aceptar" at bounding box center [302, 195] width 39 height 11
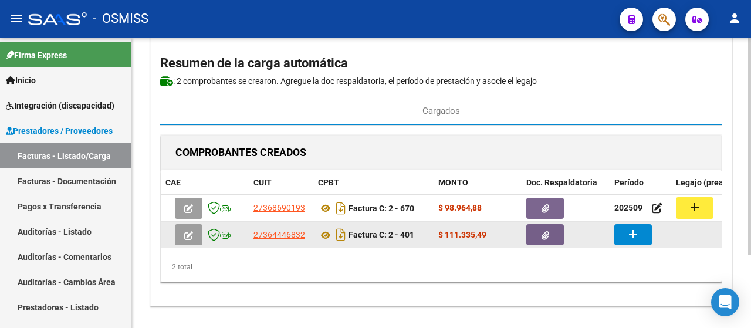
click at [644, 237] on button "add" at bounding box center [633, 234] width 38 height 21
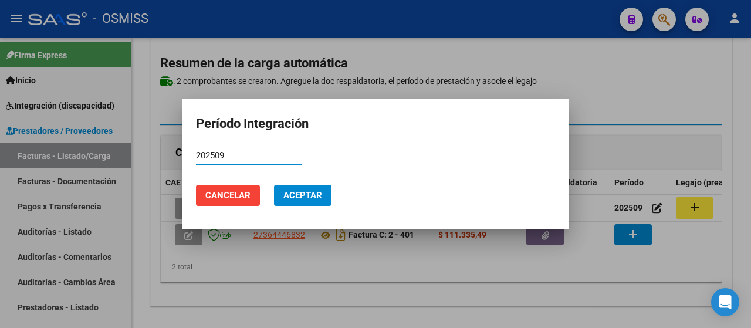
type input "202509"
click at [296, 190] on span "Aceptar" at bounding box center [302, 195] width 39 height 11
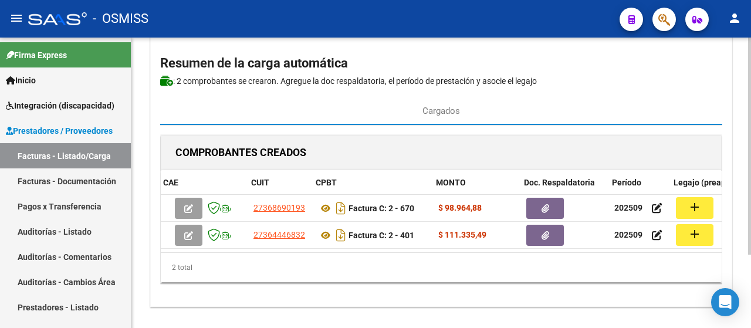
scroll to position [0, 124]
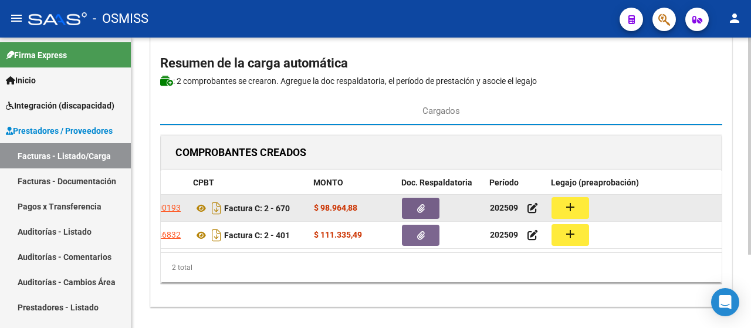
click at [582, 202] on button "add" at bounding box center [571, 208] width 38 height 22
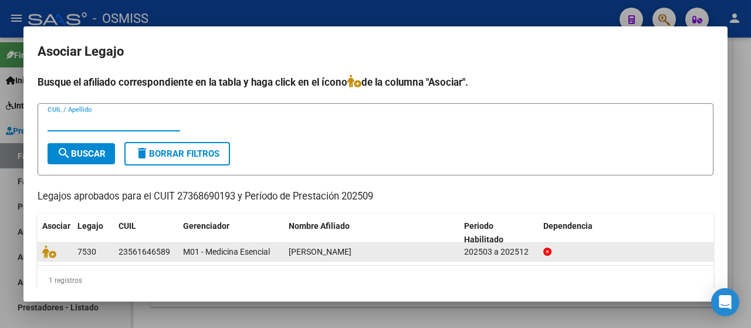
click at [42, 252] on datatable-body-cell at bounding box center [55, 252] width 35 height 18
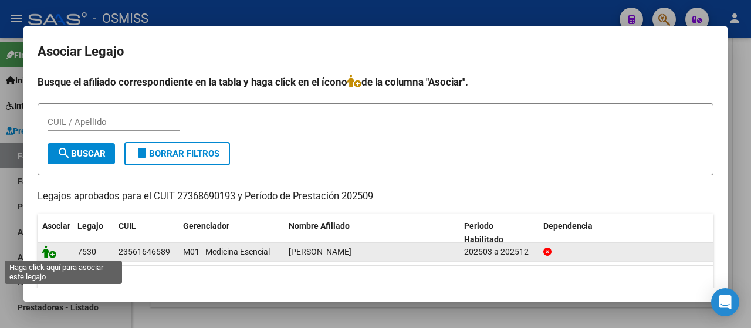
click at [48, 251] on icon at bounding box center [49, 251] width 14 height 13
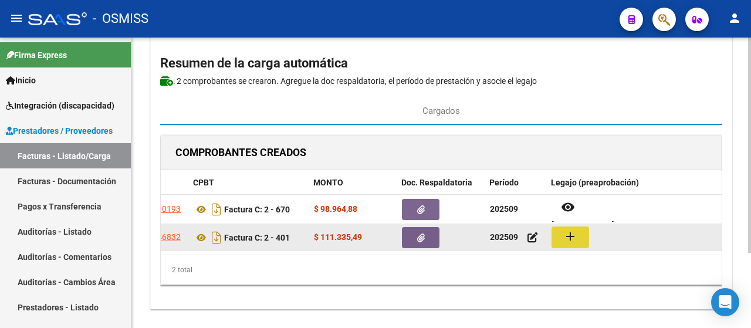
click at [565, 234] on mat-icon "add" at bounding box center [570, 236] width 14 height 14
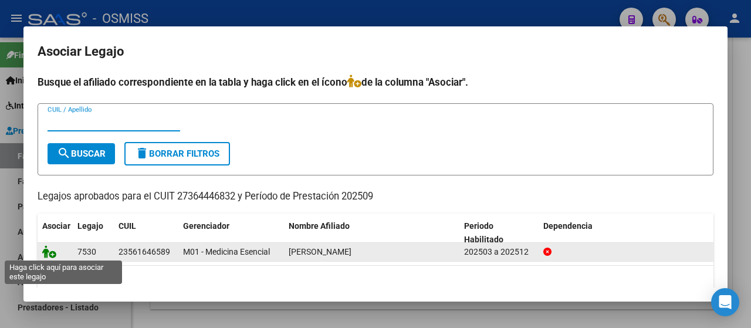
click at [47, 251] on icon at bounding box center [49, 251] width 14 height 13
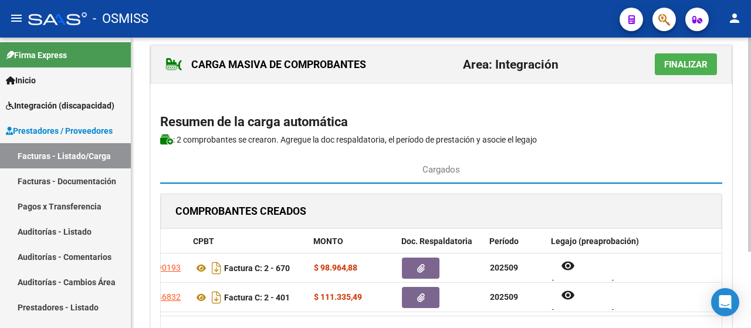
scroll to position [0, 0]
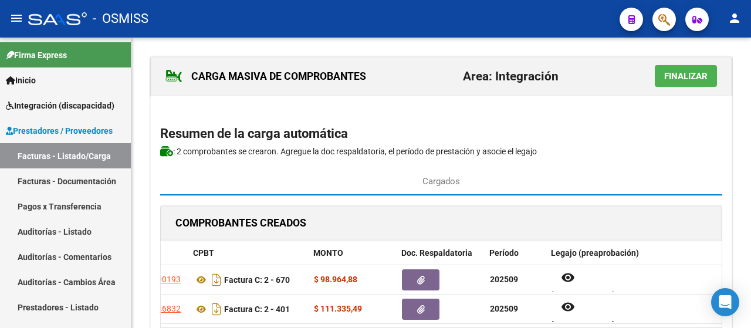
click at [687, 79] on span "Finalizar" at bounding box center [685, 76] width 43 height 11
